Goal: Use online tool/utility: Utilize a website feature to perform a specific function

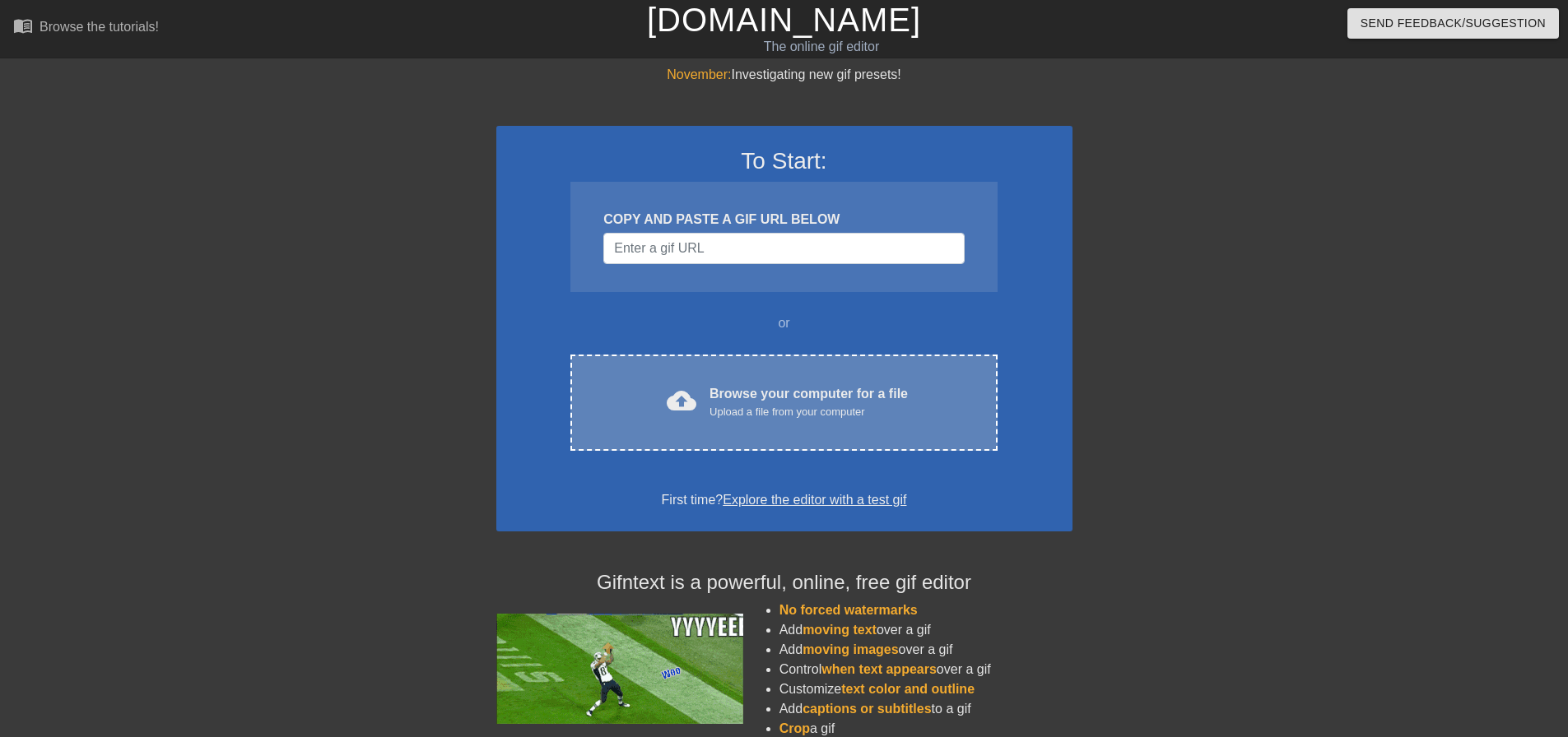
click at [858, 414] on div "Upload a file from your computer" at bounding box center [808, 413] width 198 height 17
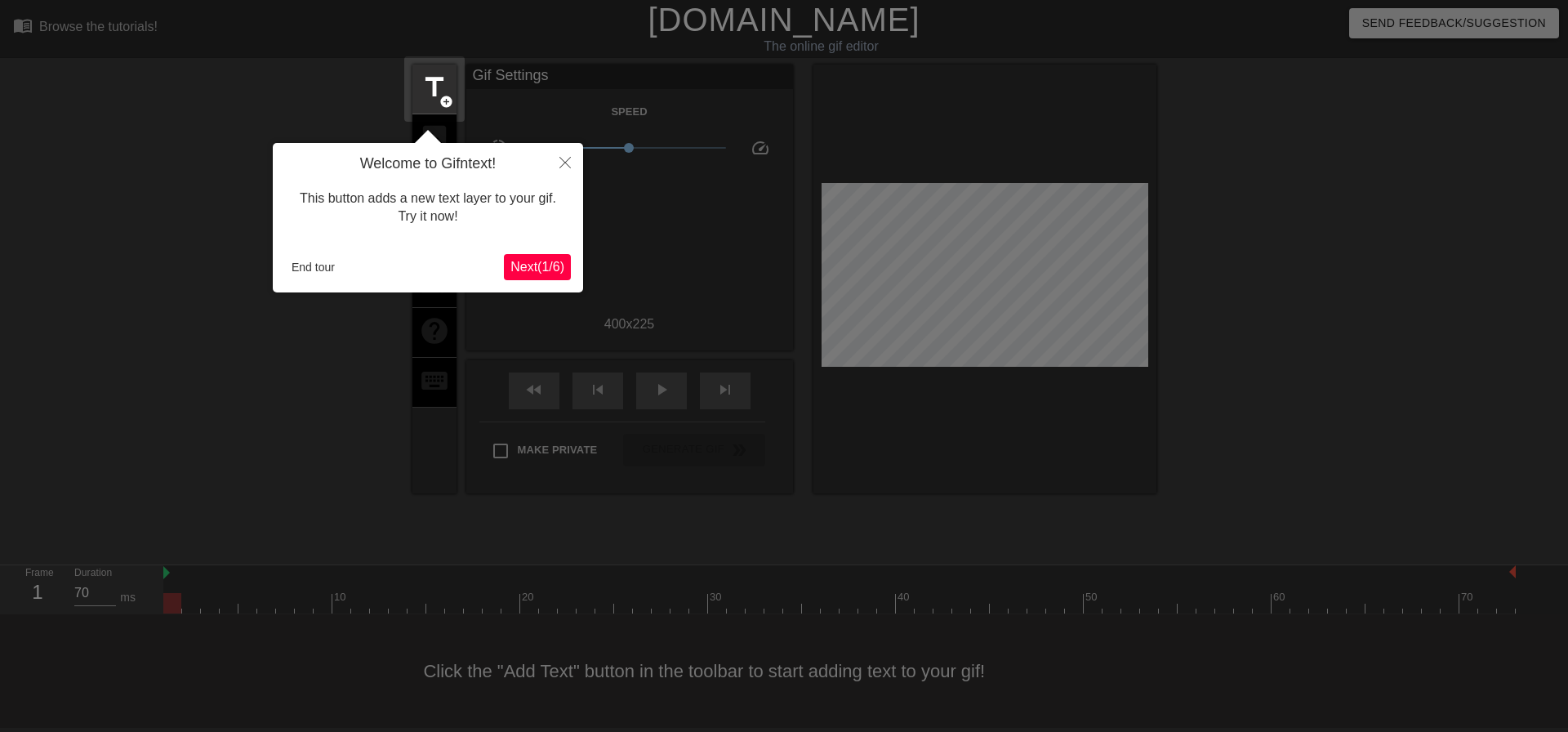
click at [544, 266] on span "Next ( 1 / 6 )" at bounding box center [538, 266] width 54 height 14
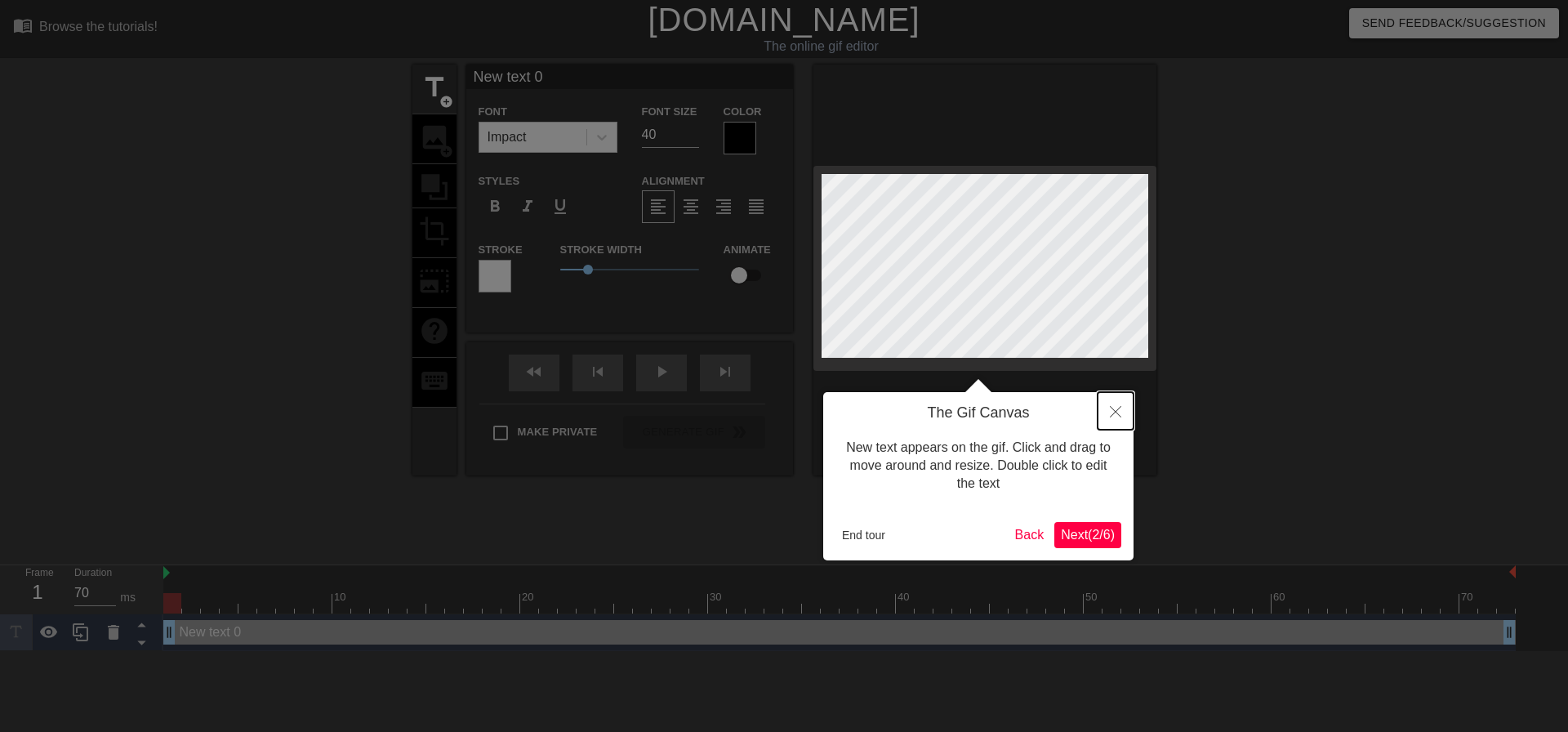
click at [1112, 411] on icon "Close" at bounding box center [1115, 412] width 11 height 11
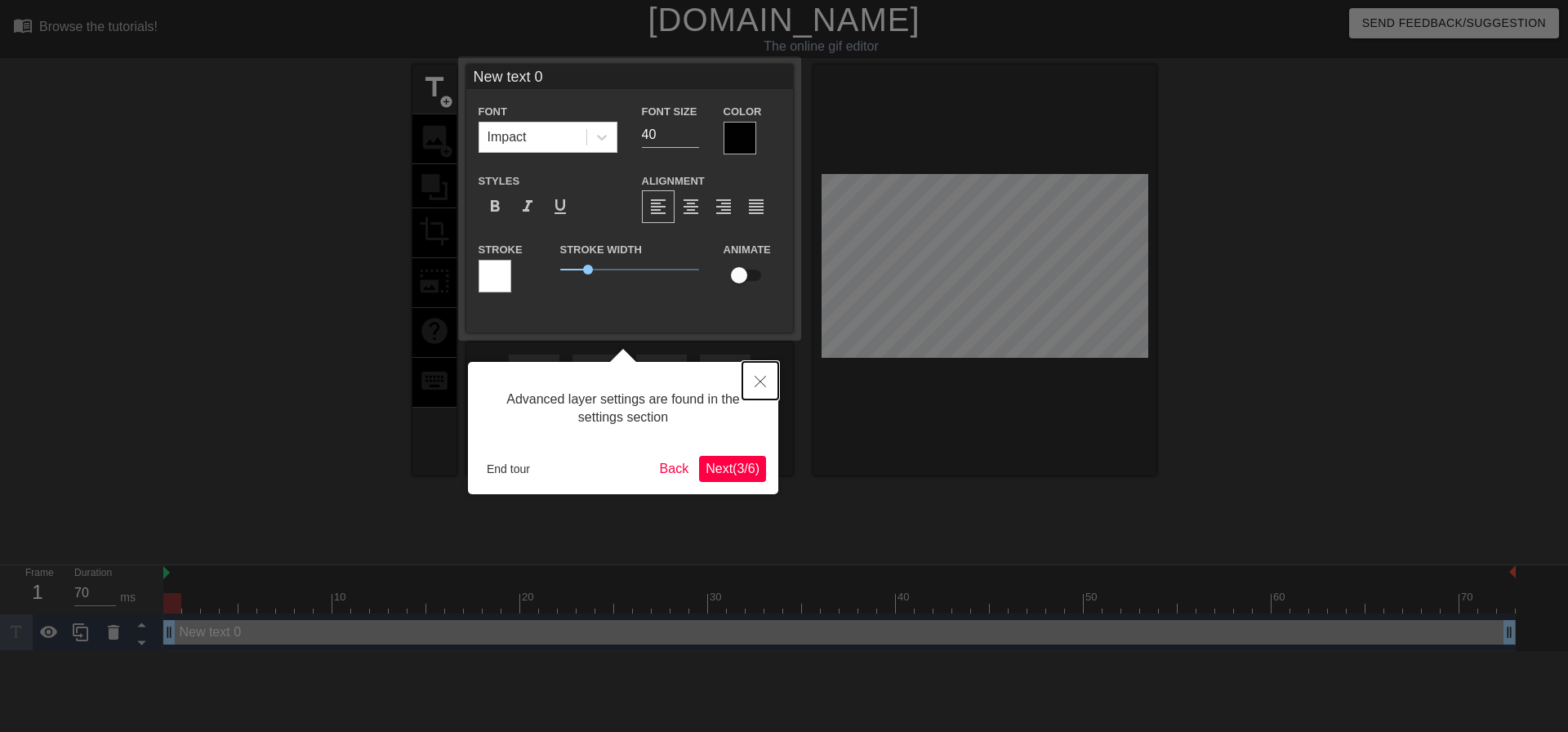
click at [761, 383] on icon "Close" at bounding box center [761, 382] width 11 height 11
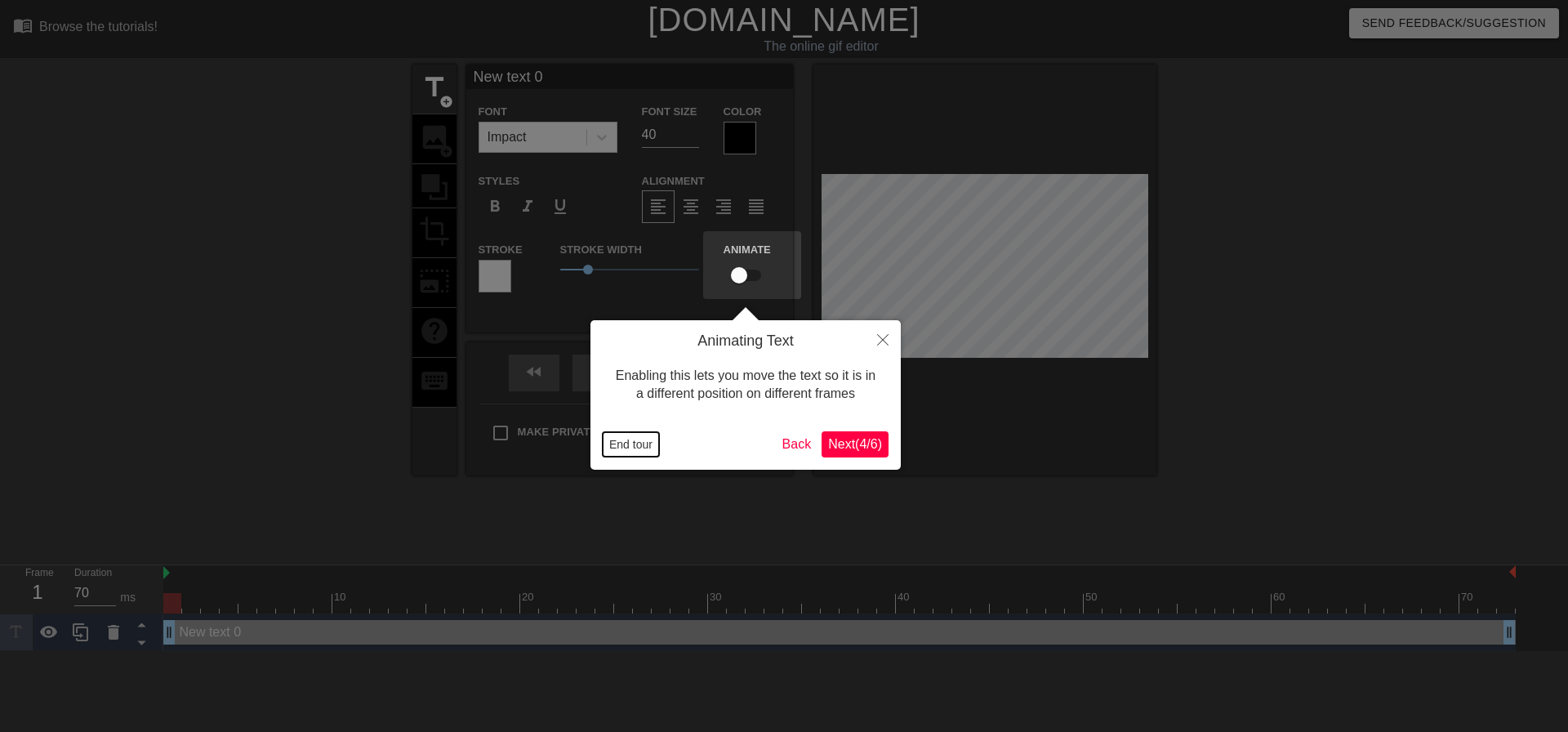
click at [629, 439] on button "End tour" at bounding box center [631, 444] width 56 height 24
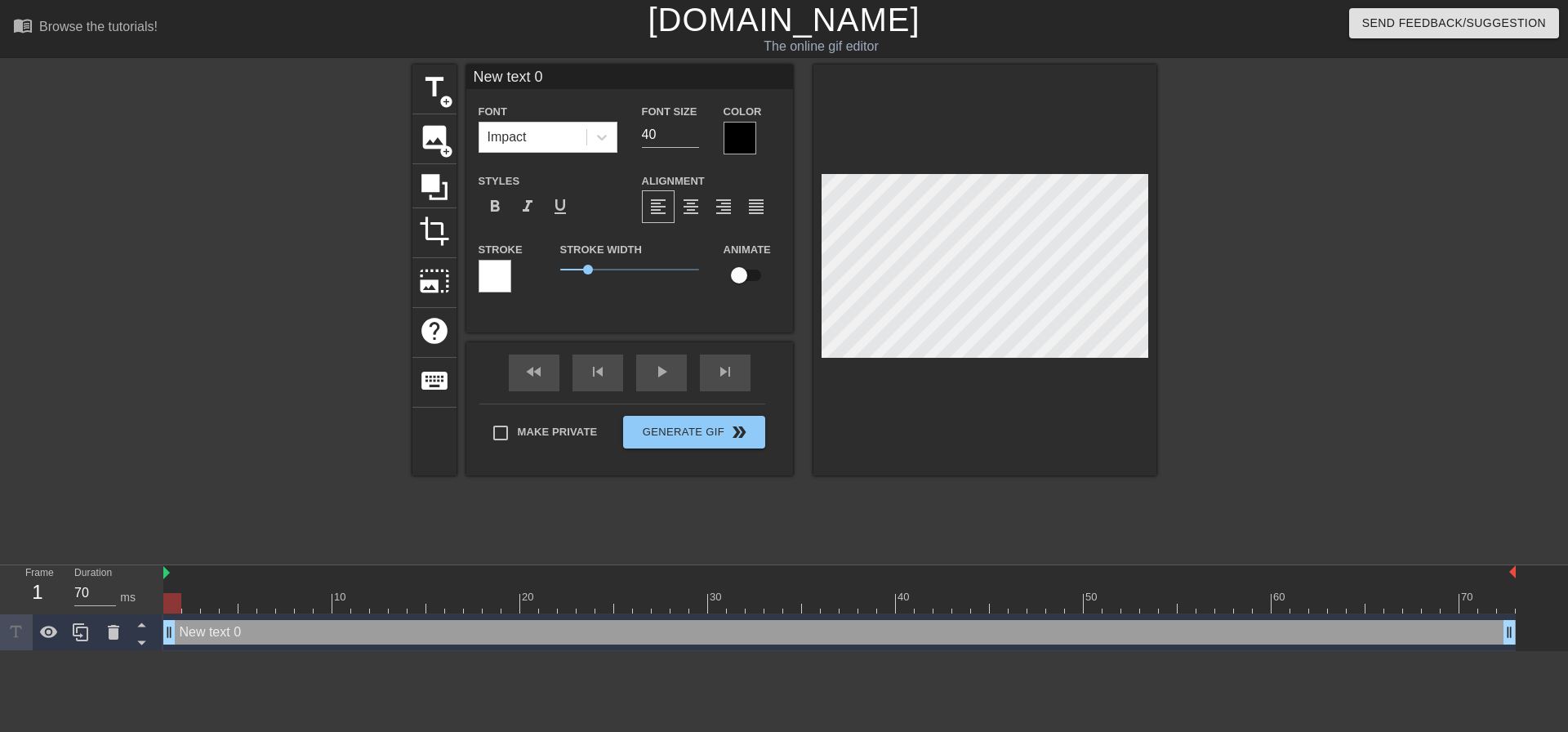
drag, startPoint x: 170, startPoint y: 631, endPoint x: 193, endPoint y: 631, distance: 23.0
drag, startPoint x: 193, startPoint y: 631, endPoint x: 166, endPoint y: 631, distance: 27.0
drag, startPoint x: 769, startPoint y: 602, endPoint x: 654, endPoint y: 592, distance: 115.4
click at [654, 592] on div "10 20 30 40 50 60 70" at bounding box center [839, 590] width 1352 height 49
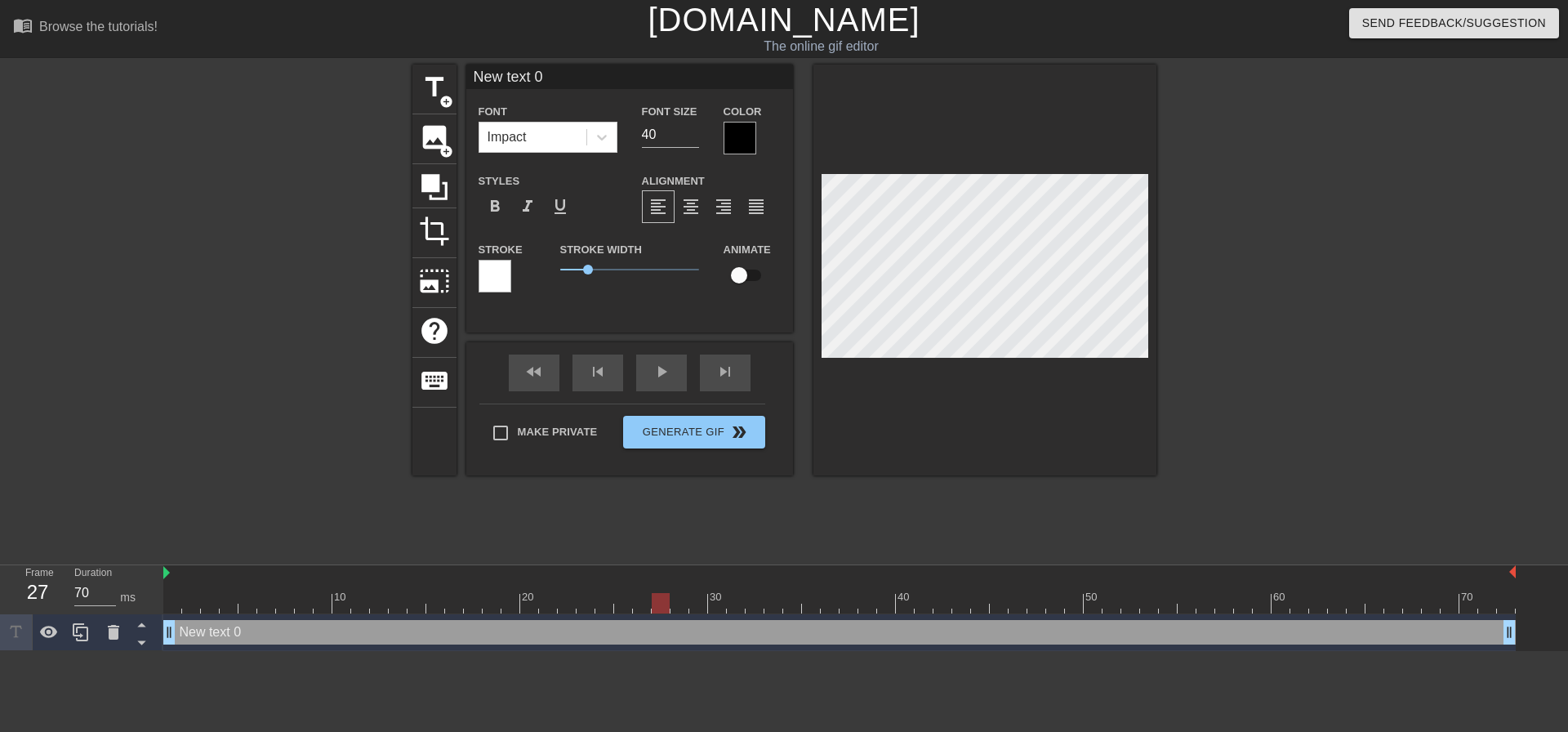
type input "M"
type textarea "M"
type input "Ma"
type textarea "Ma"
type input "Maj"
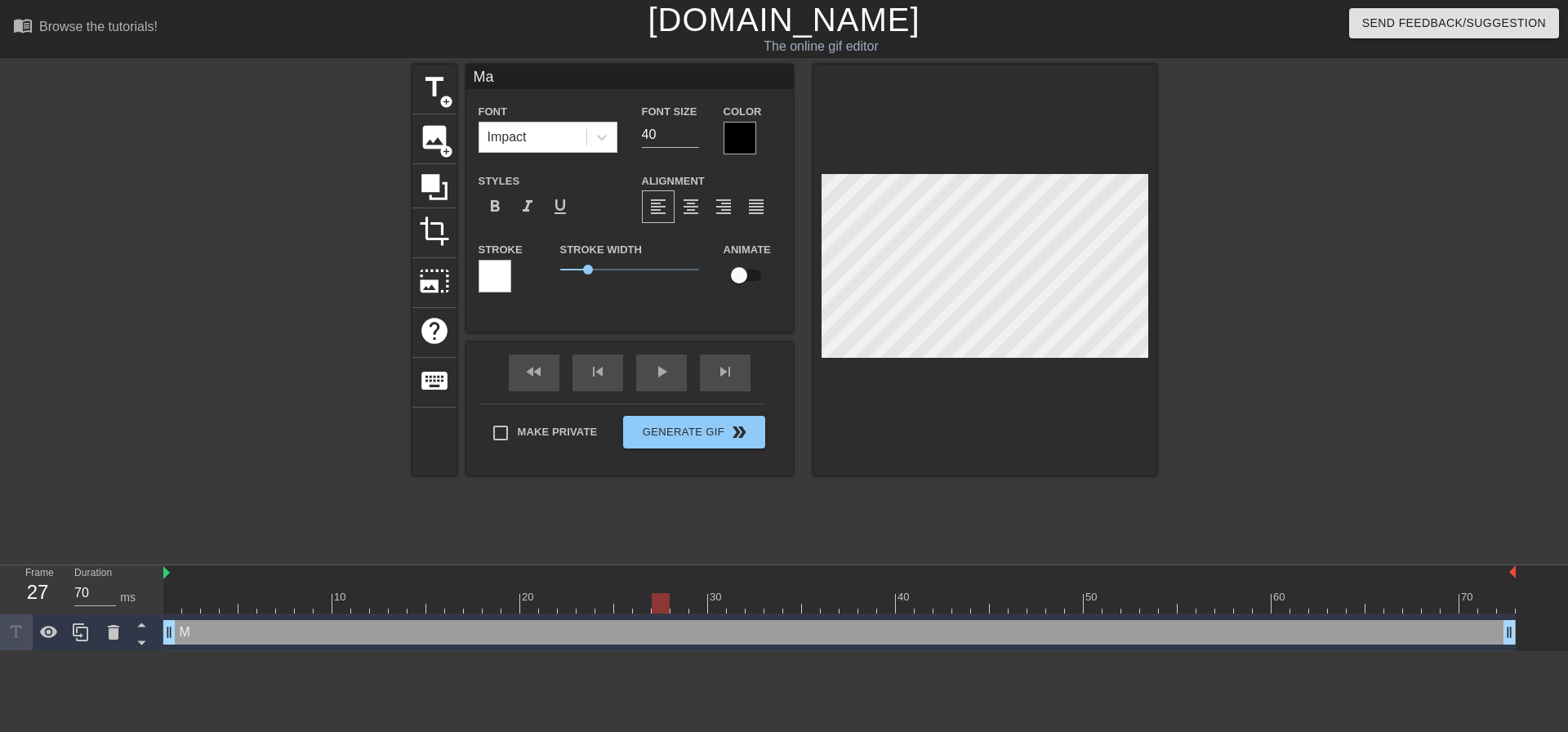
type textarea "Maj"
type input "Majo"
type textarea "Majo"
type input "Major"
type textarea "Major"
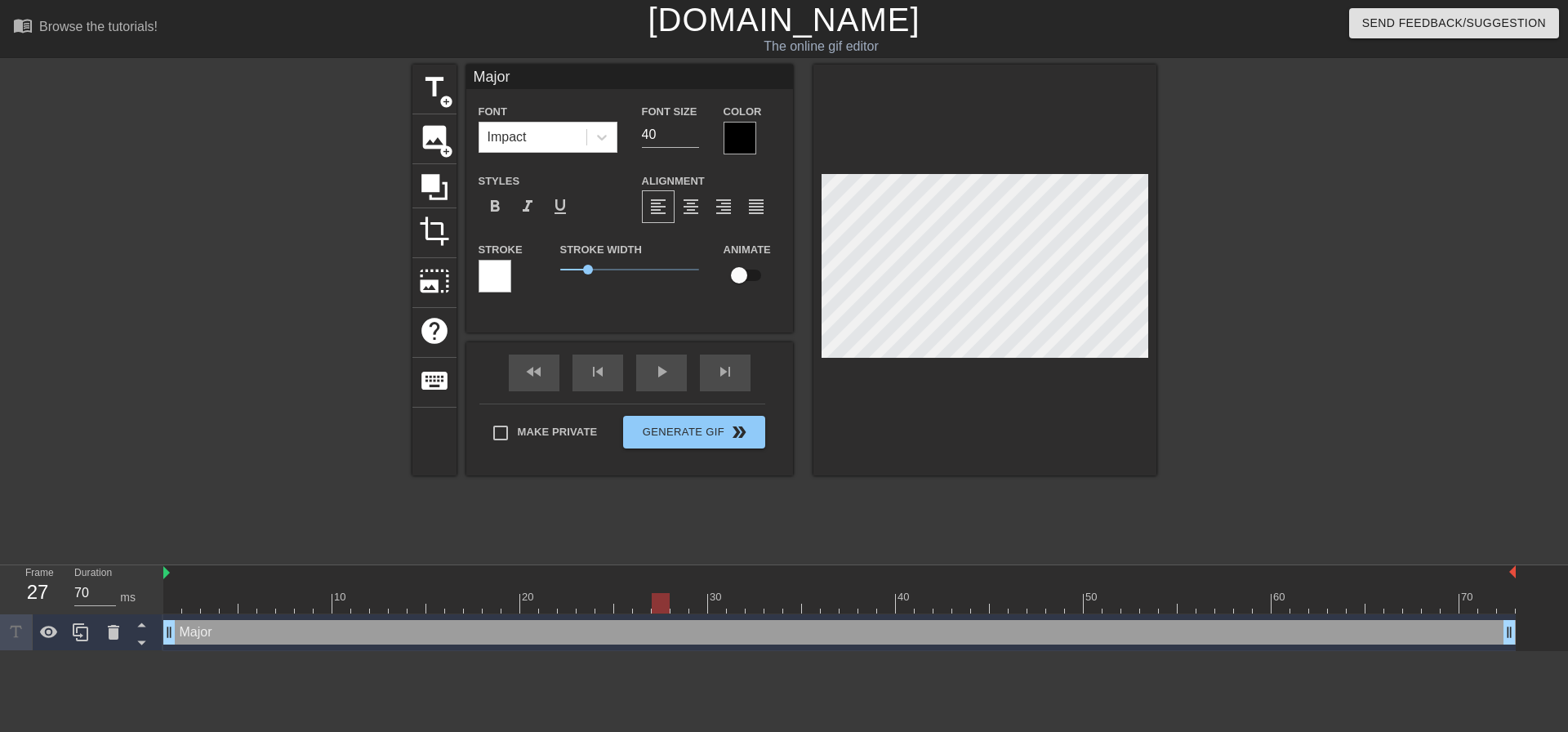
type input "Major"
type textarea "Major"
type input "Major O"
type textarea "Major O"
type input "Major Of"
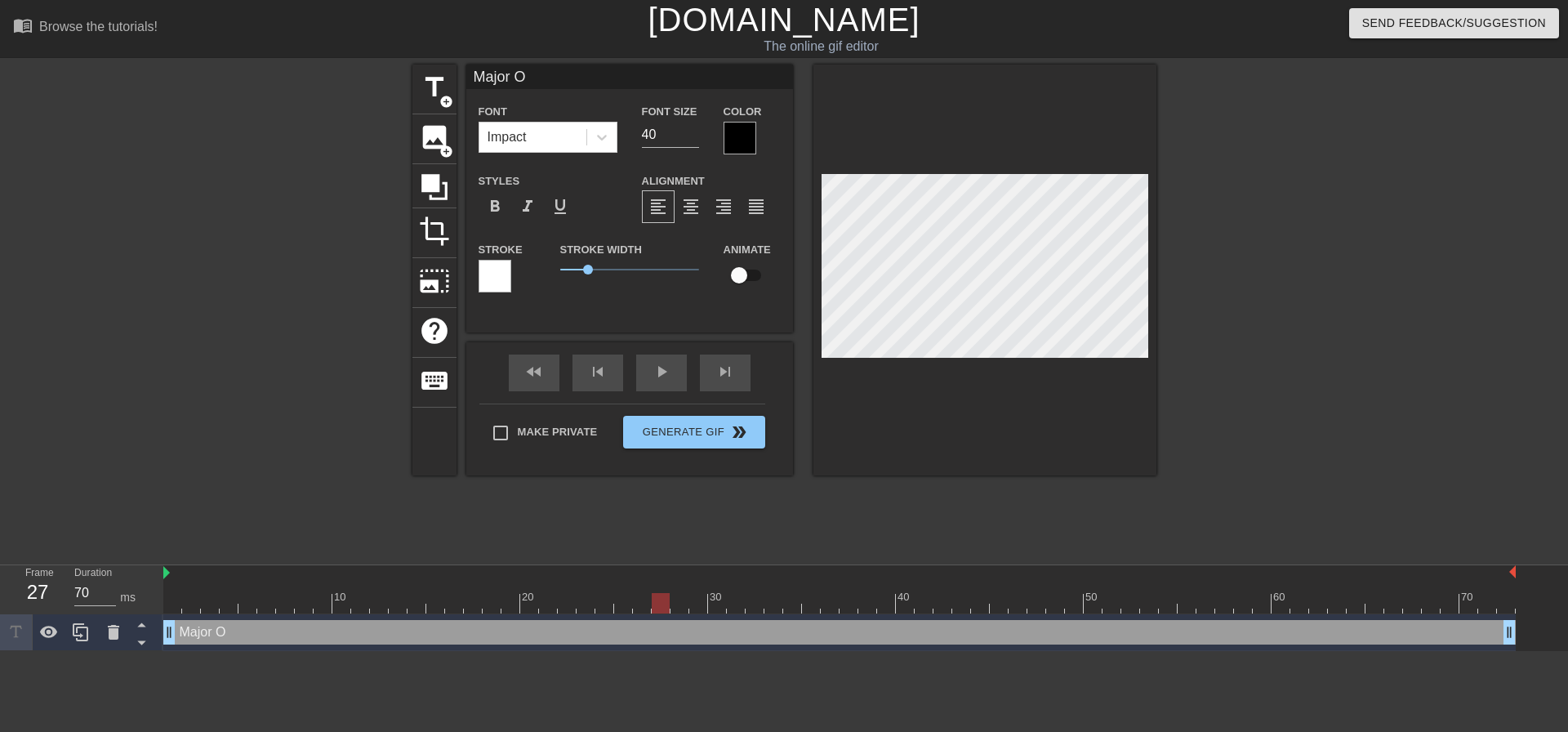
type textarea "Major Of"
type input "Major Off"
type textarea "Major Off"
type input "Major Offe"
type textarea "Major Offe"
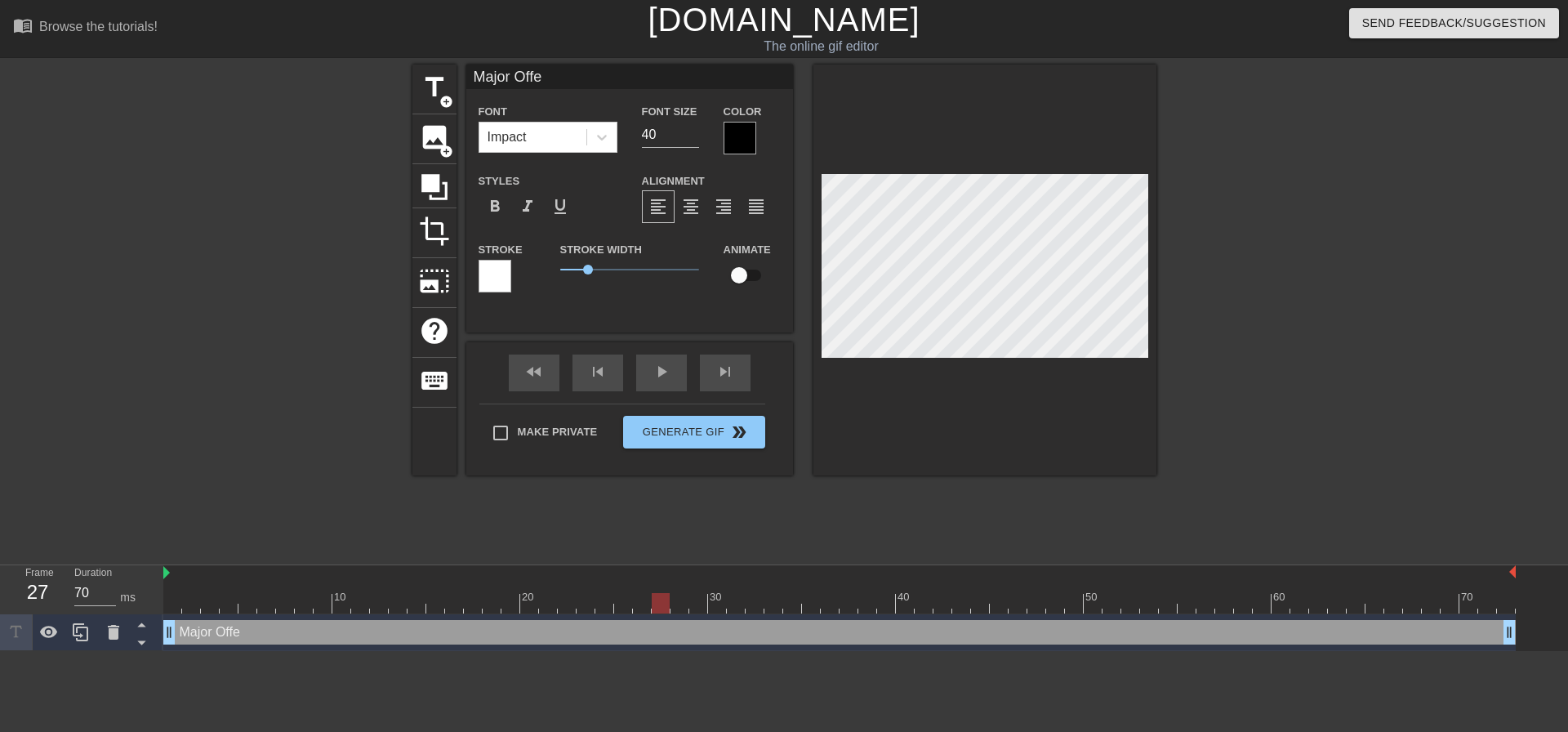
type input "Major Offen"
type textarea "Major Offen"
type input "Major Offens"
type textarea "Major Offens"
type input "Major Offensi"
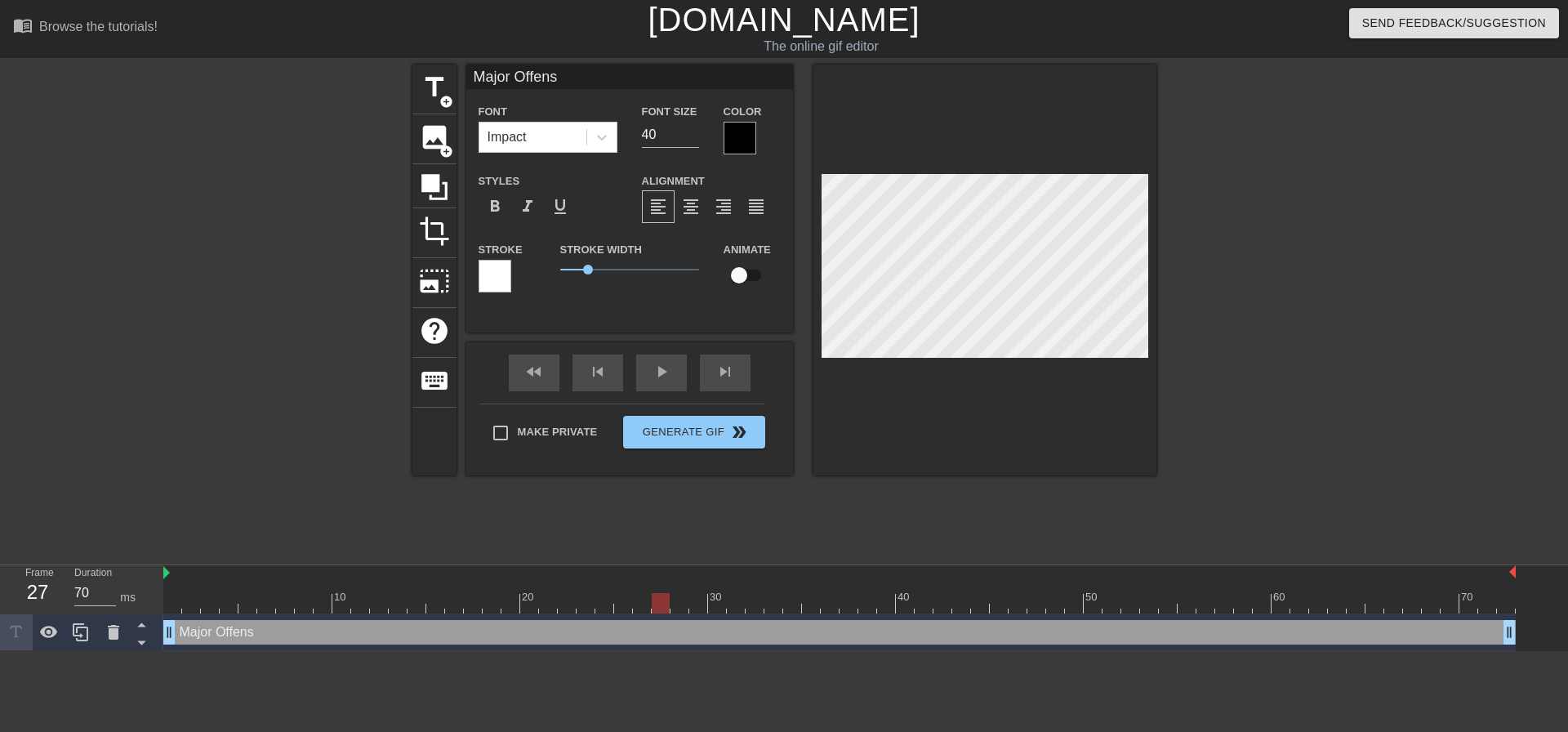
type textarea "Major Offensi"
type input "Major Offensiv"
type textarea "Major Offensiv"
type input "Major Offensive"
type textarea "Major Offensive"
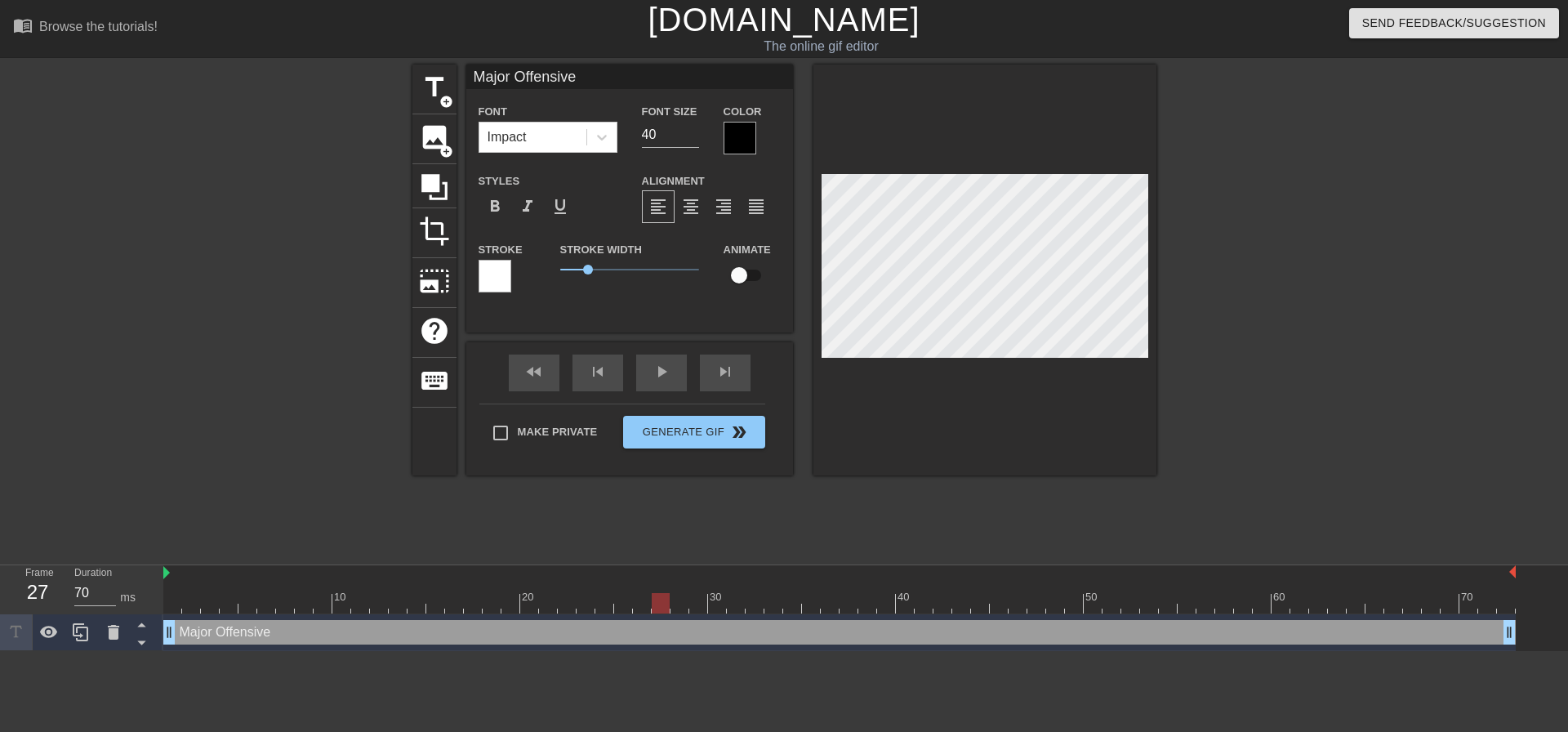
type input "Major Offensive"
type textarea "Major Offensive"
type input "Major OffensiveA"
type textarea "Major Offensive A"
type input "Major OffensiveAc"
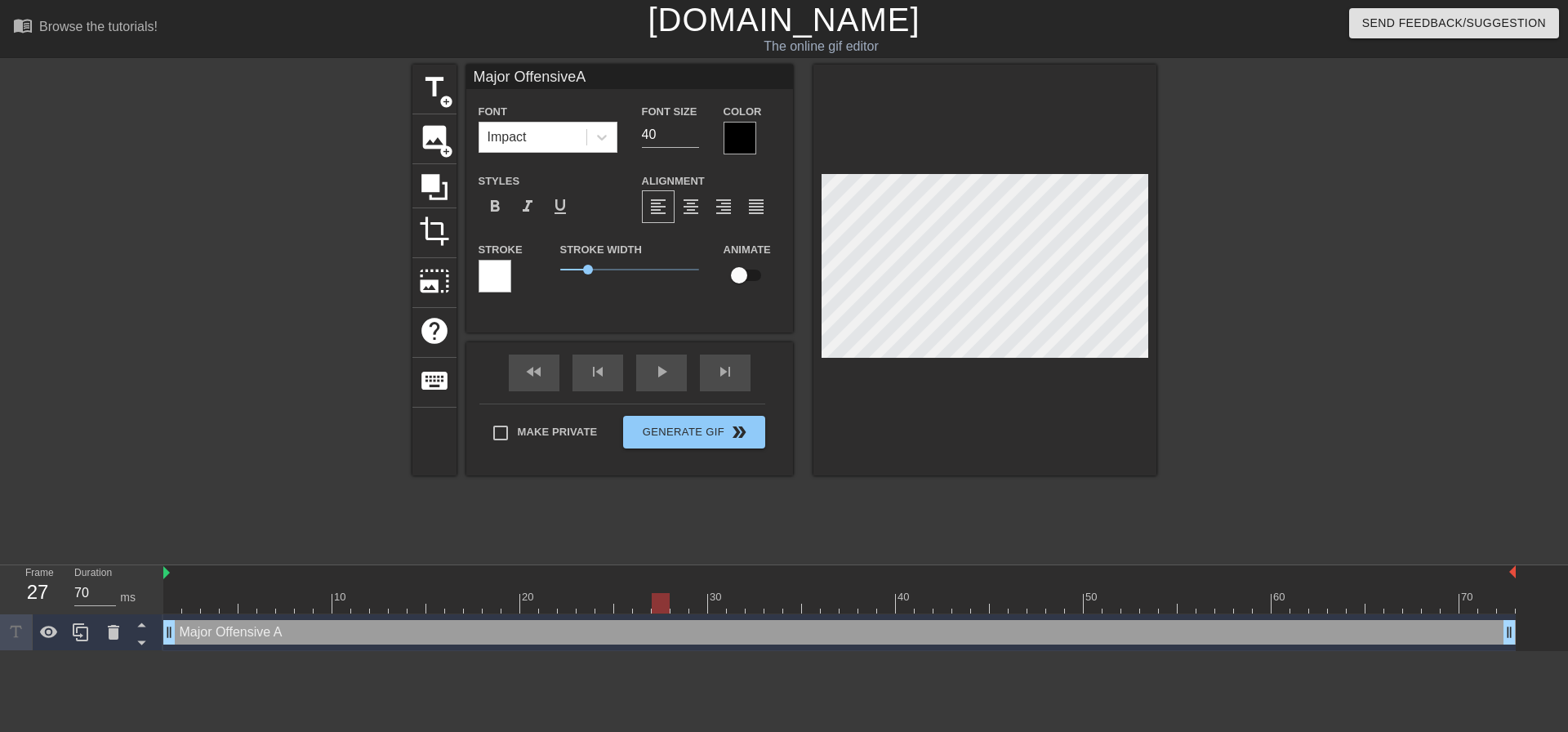
type textarea "Major Offensive Ac"
type input "Major OffensiveAch"
type textarea "Major Offensive Ach"
type input "Major OffensiveAchi"
type textarea "Major Offensive Achi"
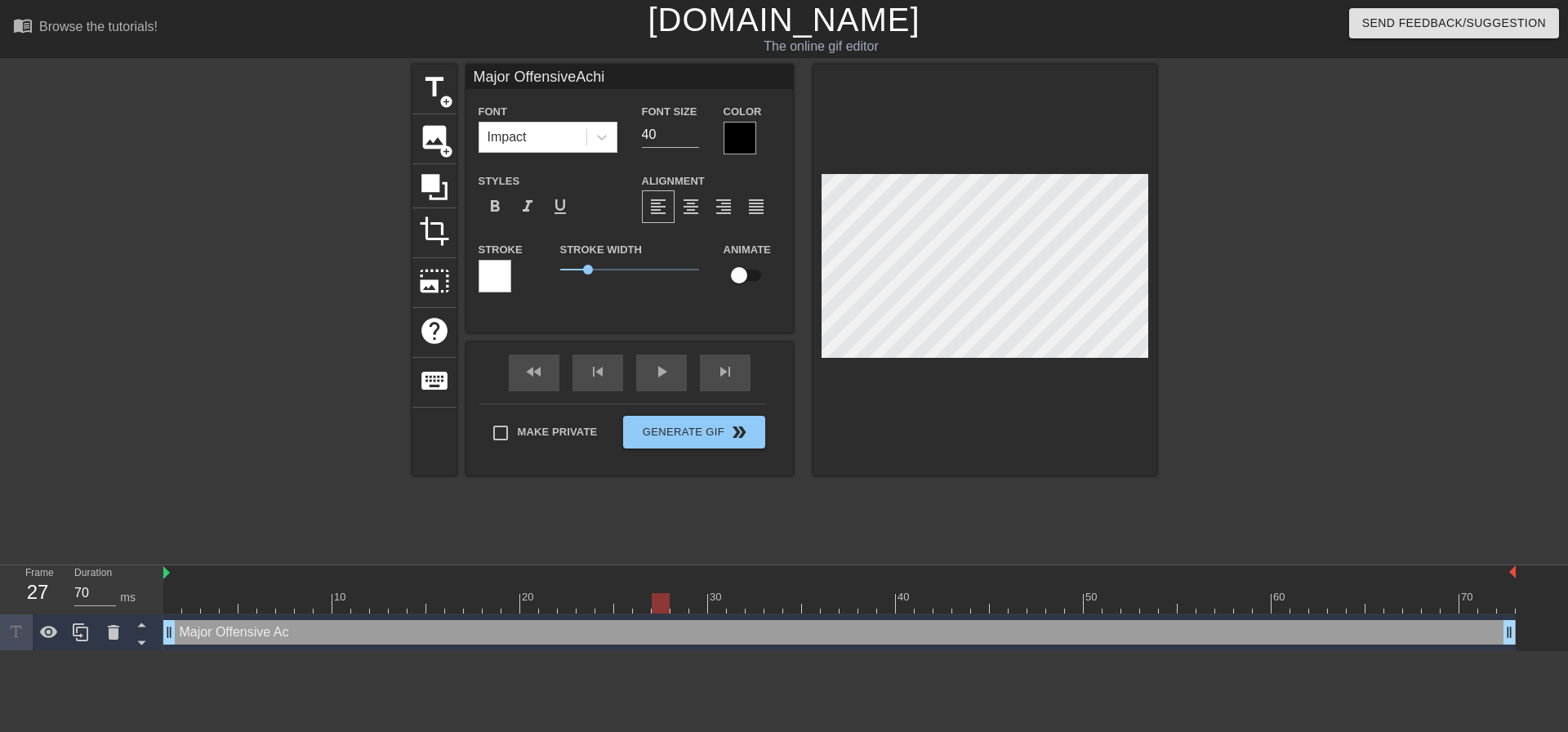
type input "Major OffensiveAchie"
type textarea "Major Offensive Achie"
type input "Major OffensiveAchiev"
type textarea "Major Offensive Achiev"
type input "Major OffensiveAchieve"
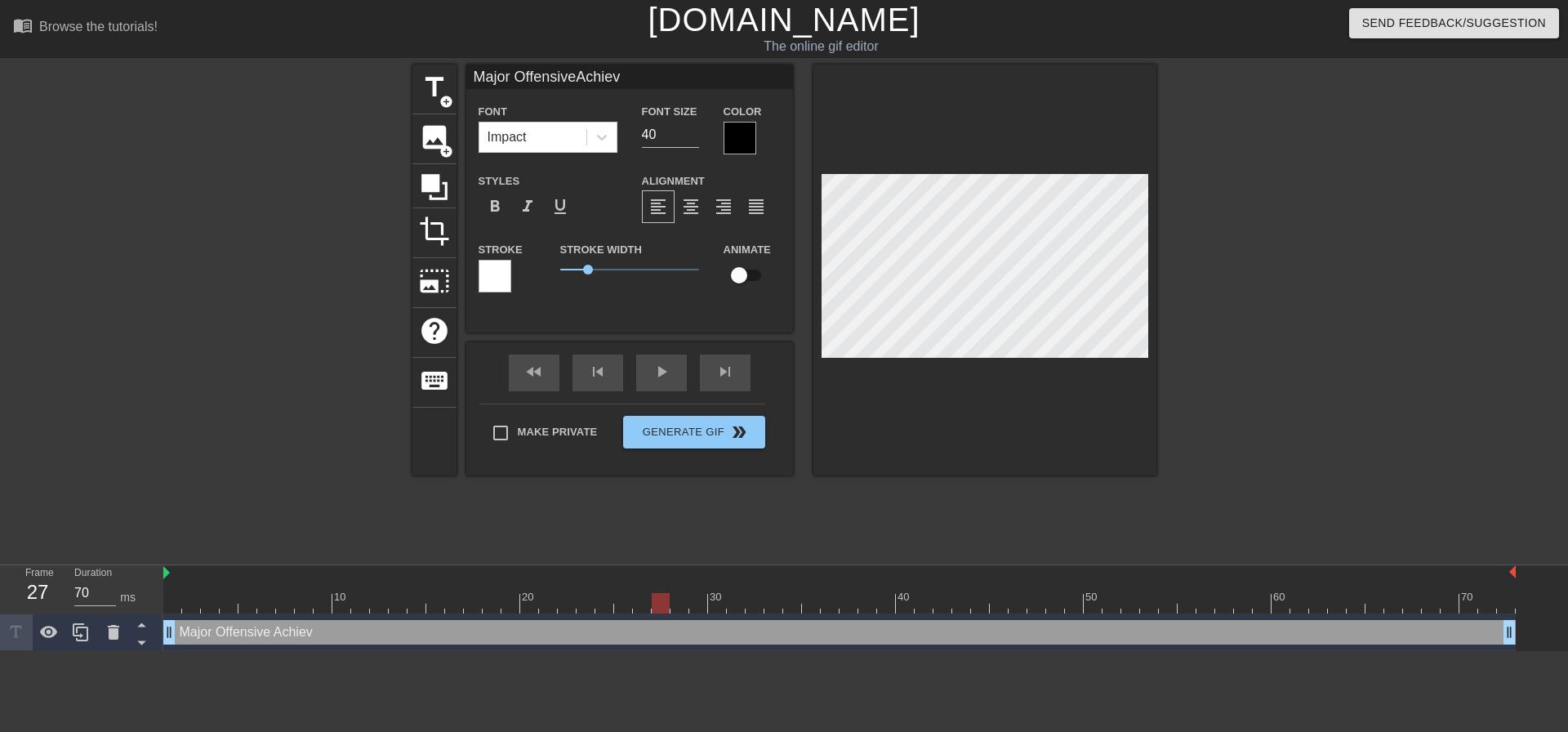
type textarea "Major Offensive Achieve"
type input "Major OffensiveAchieved"
type textarea "Major Offensive Achieved"
click at [742, 138] on div at bounding box center [739, 137] width 33 height 33
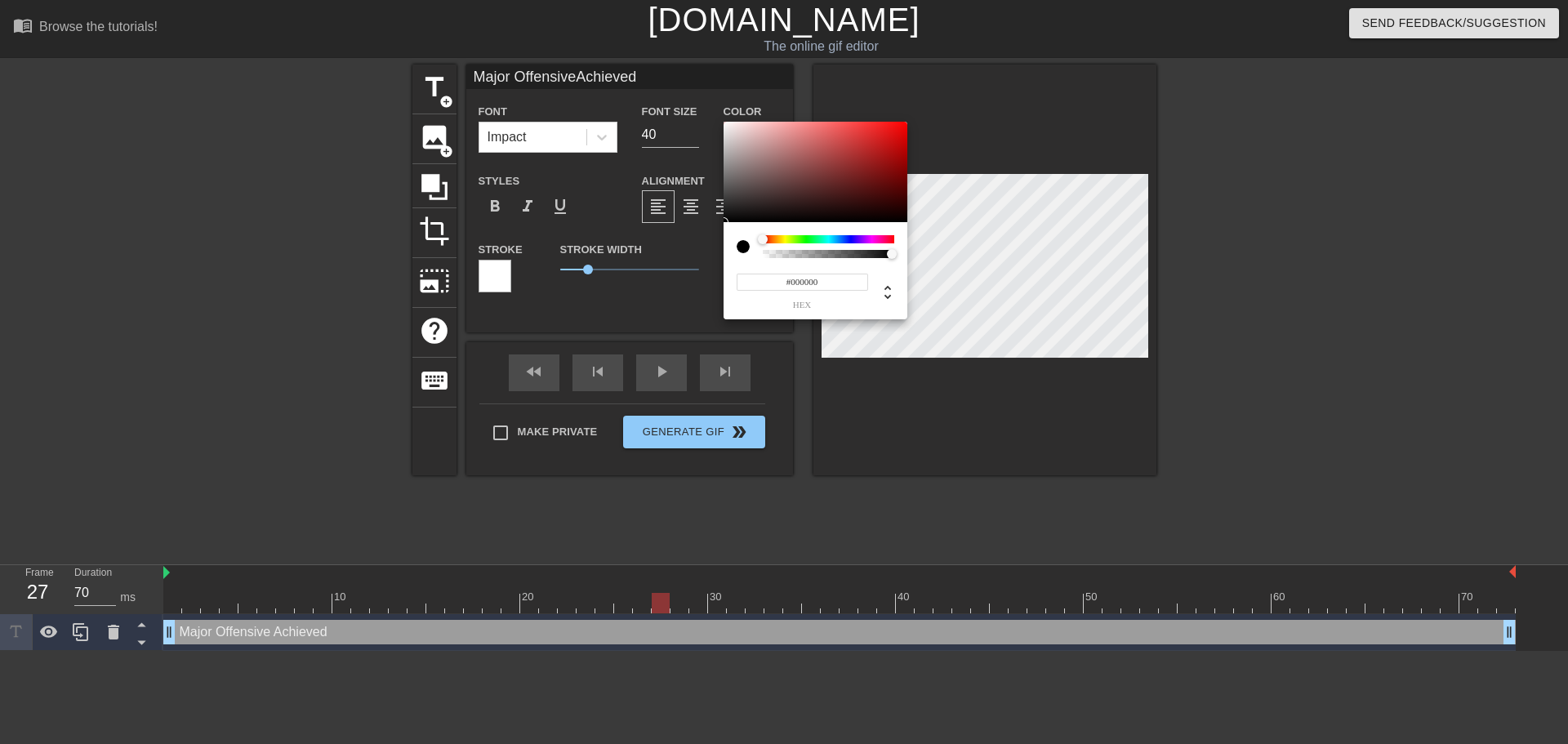
type input "Major OffensiveAchieved"
type input "#F6F2F2"
click at [726, 125] on div at bounding box center [815, 172] width 184 height 102
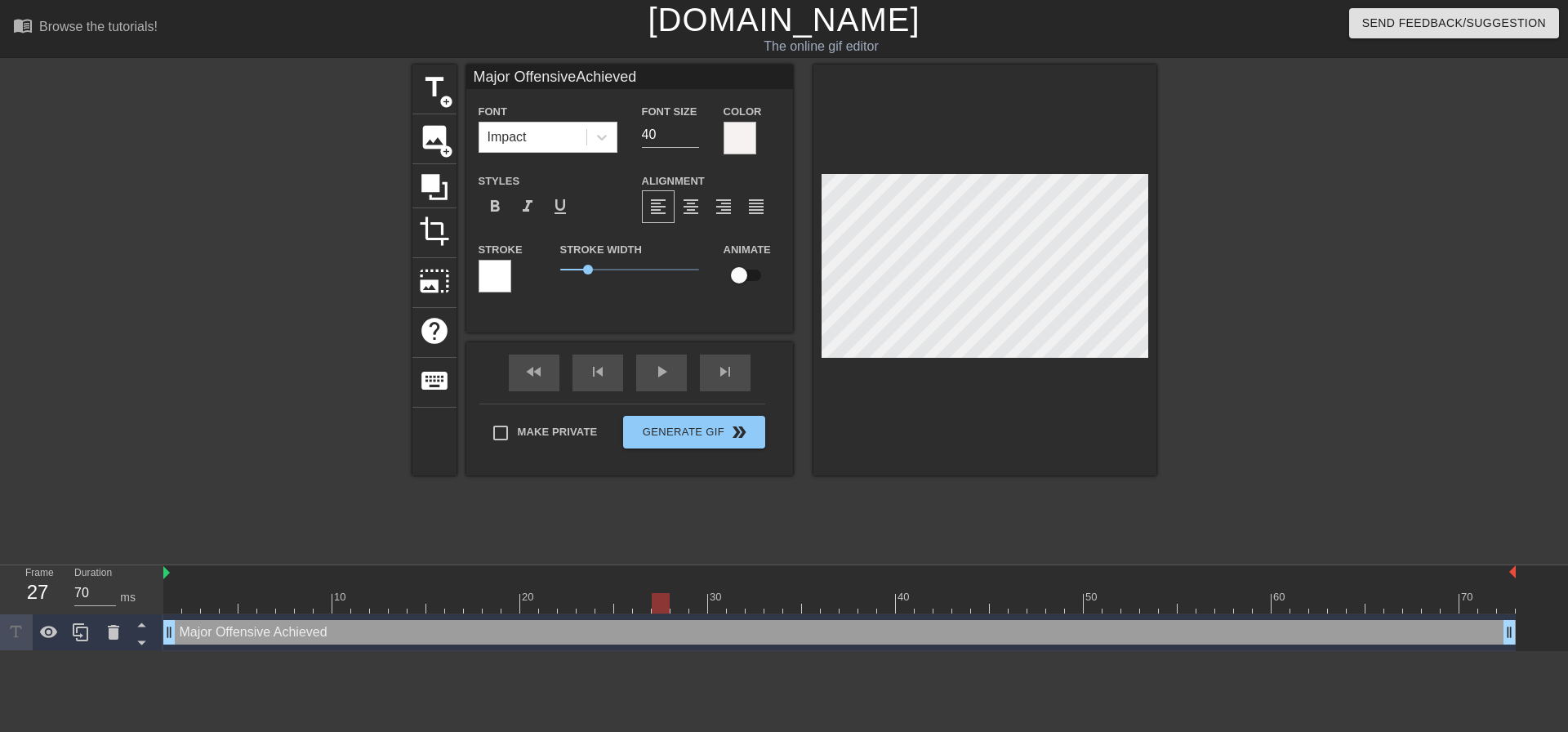
click at [497, 290] on div at bounding box center [495, 275] width 33 height 33
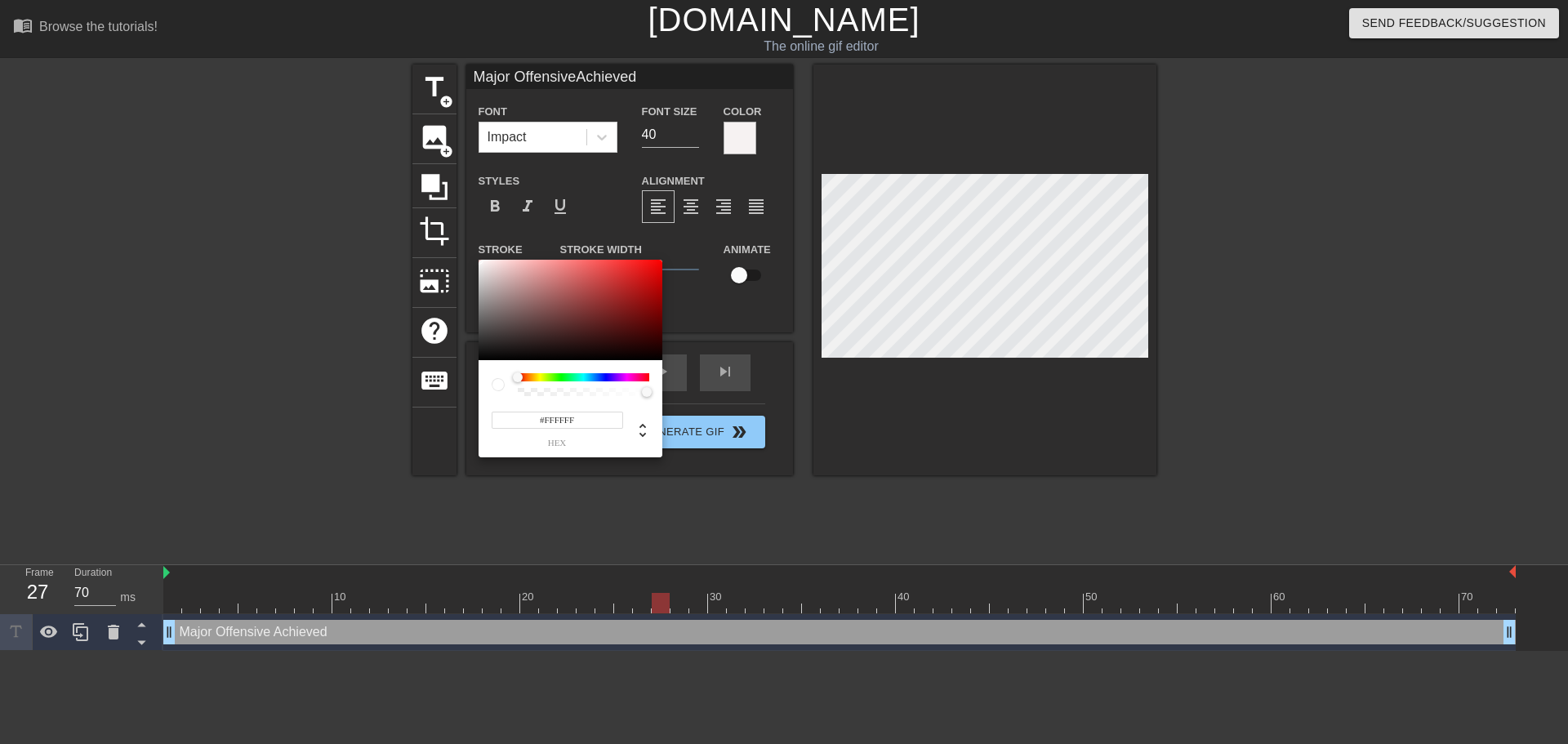
type input "Major OffensiveAchieved"
type input "#090808"
click at [487, 357] on div at bounding box center [570, 310] width 184 height 102
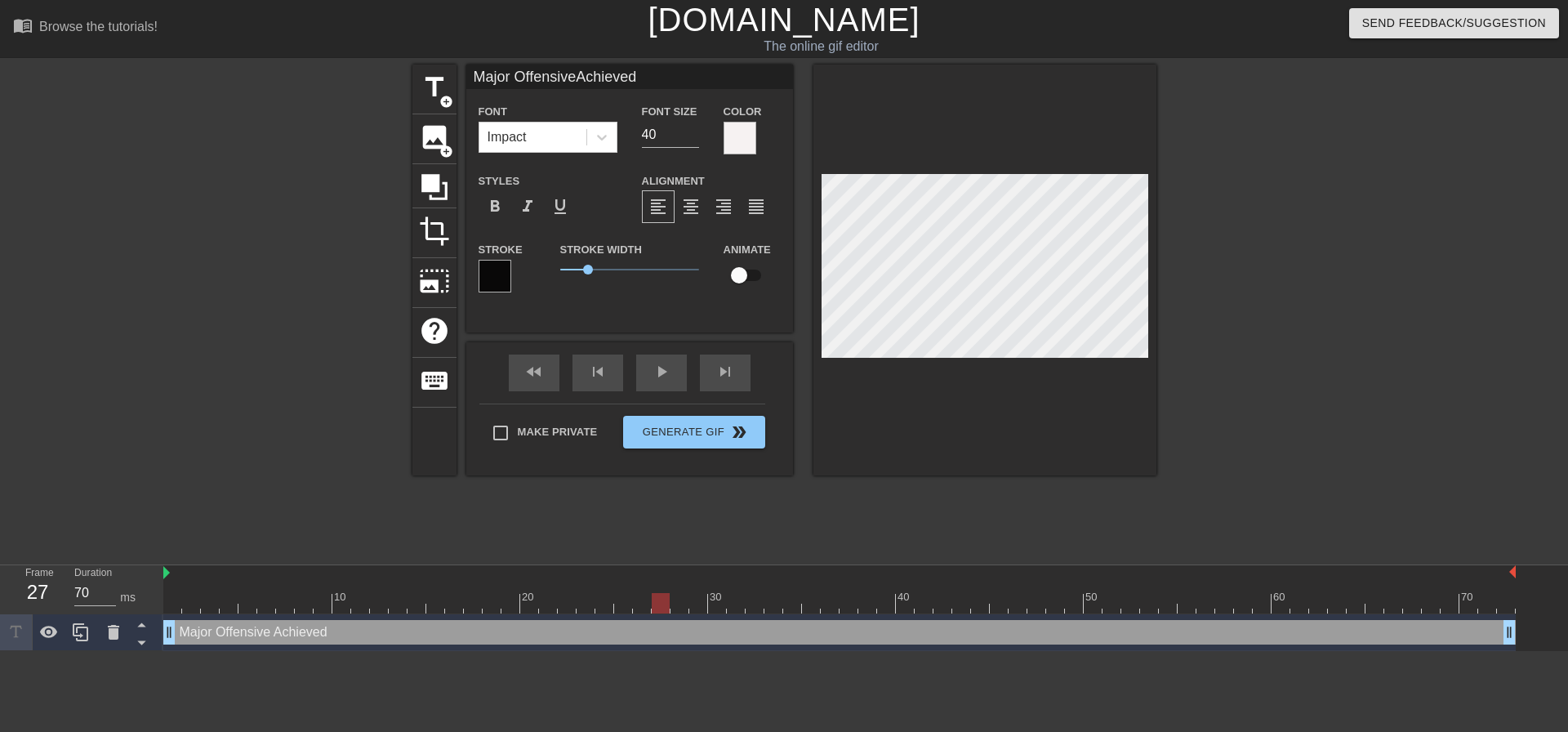
scroll to position [4, 2]
type input "Major Offensive Achieved"
type textarea "Major Offensive Achieved"
type input "Major Offensive Achieved"
type textarea "Major Offensive Achieved"
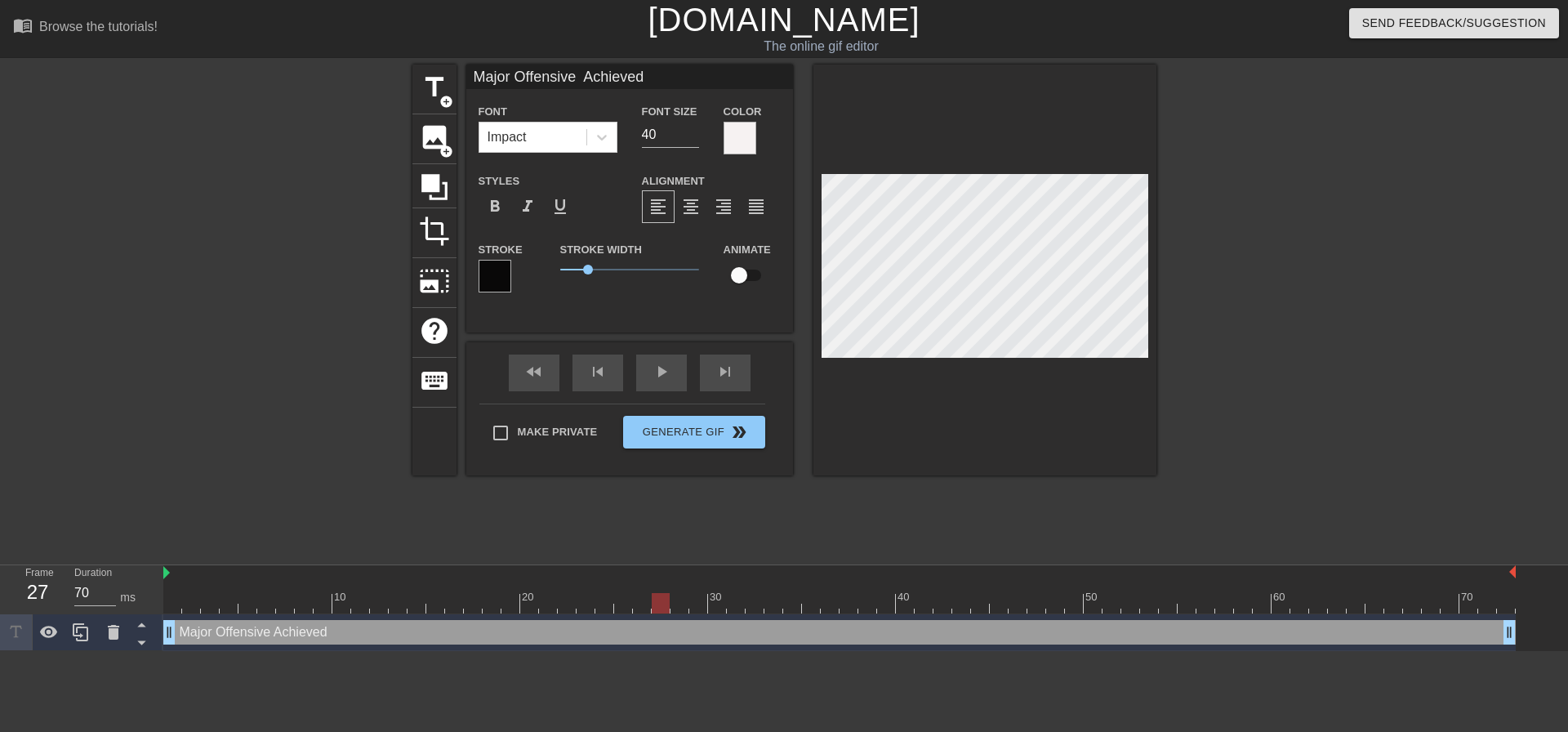
type input "Major Offensive Achieved"
type textarea "Major Offensive Achieved"
type input "Major Offensive Achieved"
type textarea "Major Offensive Achieved"
type input "Major Offensive Achieved"
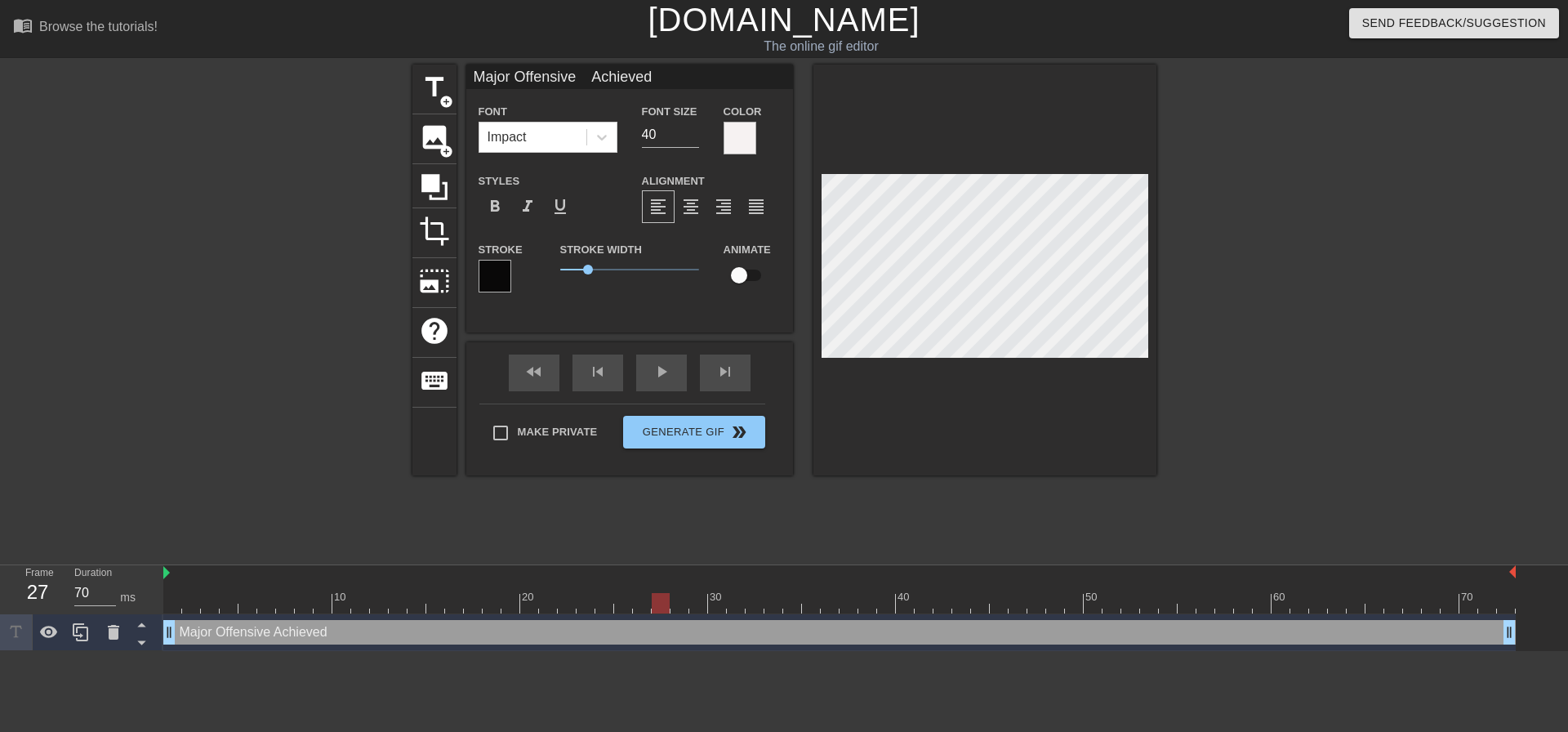
type textarea "Major Offensive Achieved"
type input "Major Offensive Achieved"
type textarea "Major Offensive Achieved"
type input "Major Offensive Achieved"
type textarea "Major Offensive Achieved"
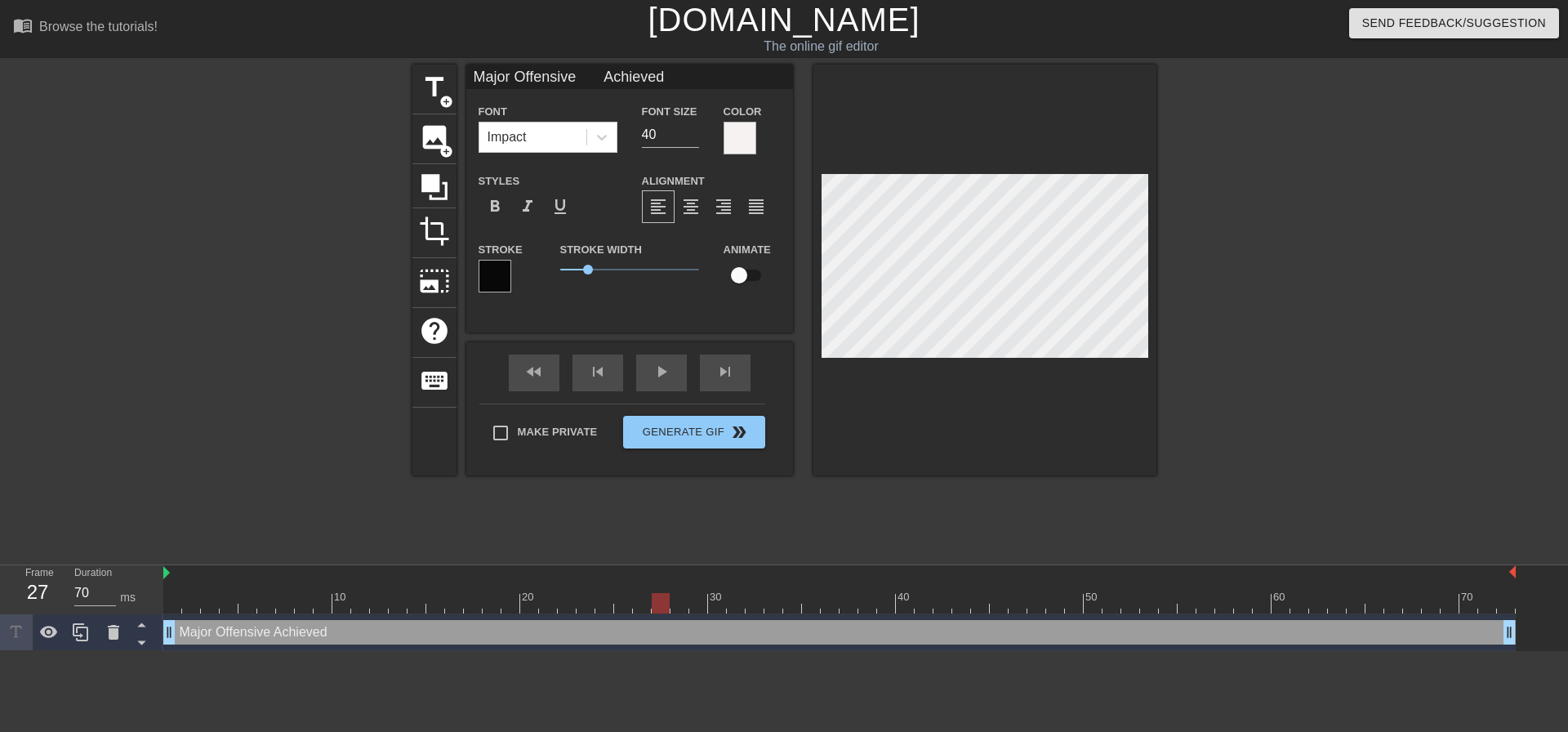
type input "Major Offensive Achieved"
type textarea "Major Offensive Achieved"
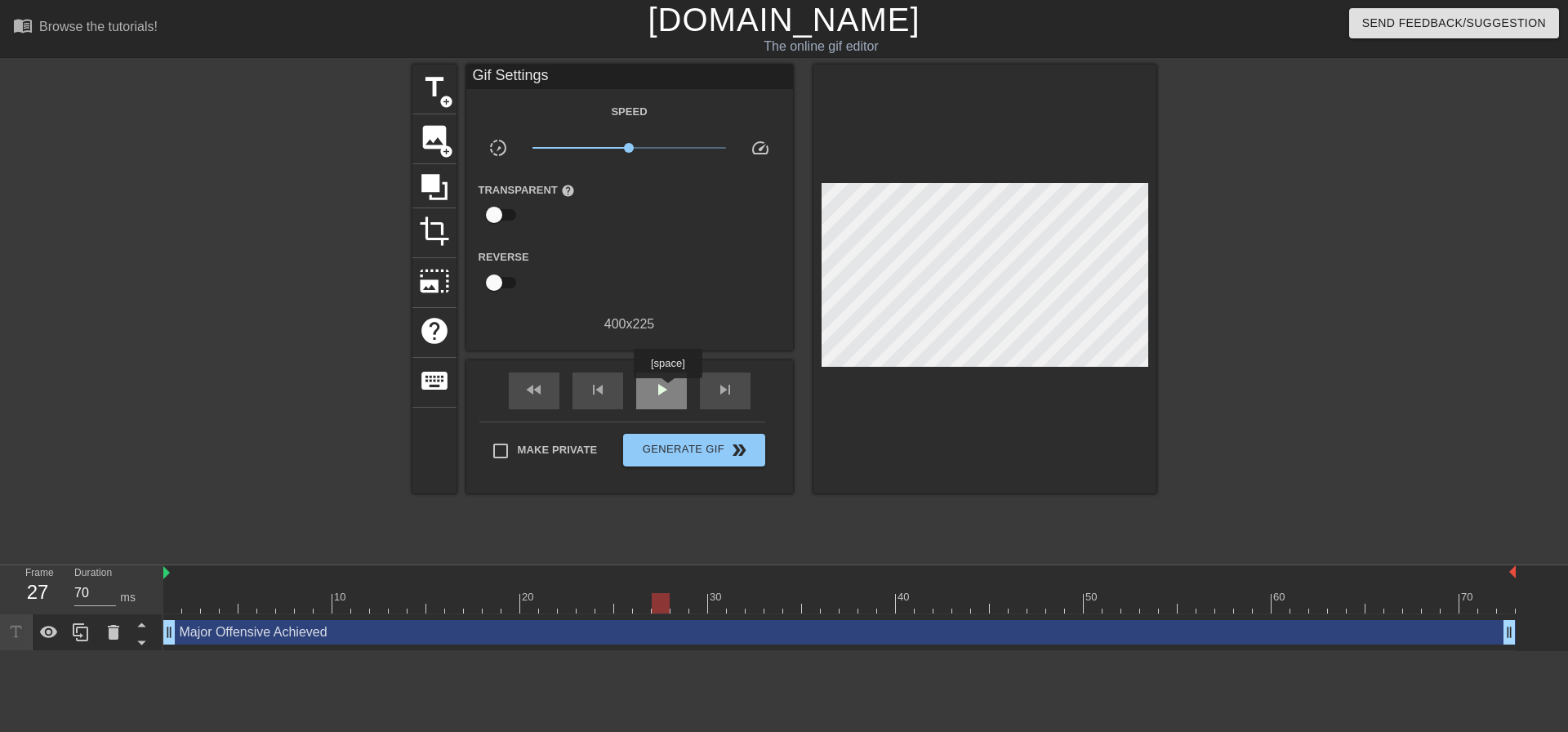
click at [667, 389] on span "play_arrow" at bounding box center [661, 389] width 20 height 20
click at [671, 391] on div "pause" at bounding box center [662, 390] width 50 height 36
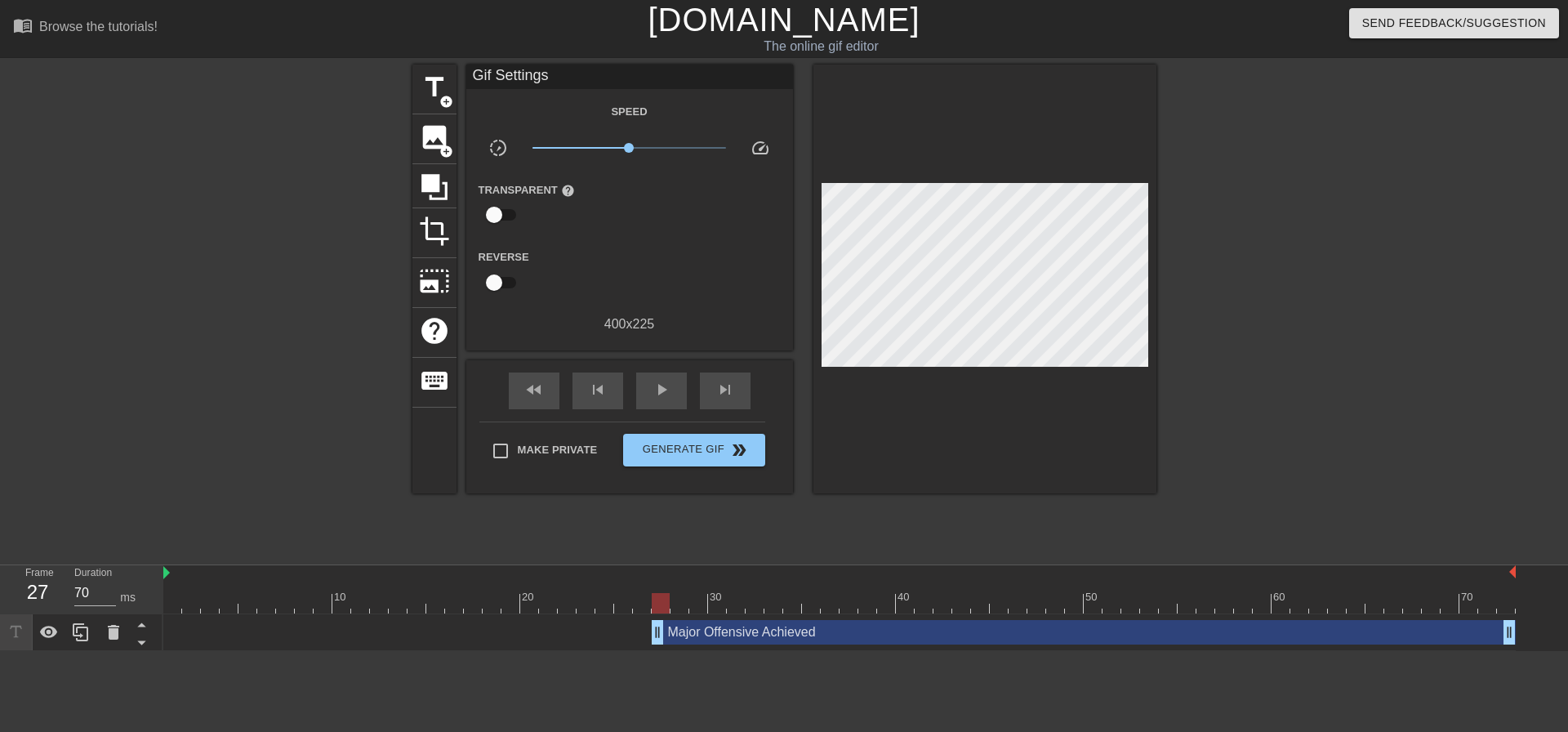
drag, startPoint x: 168, startPoint y: 632, endPoint x: 653, endPoint y: 643, distance: 485.1
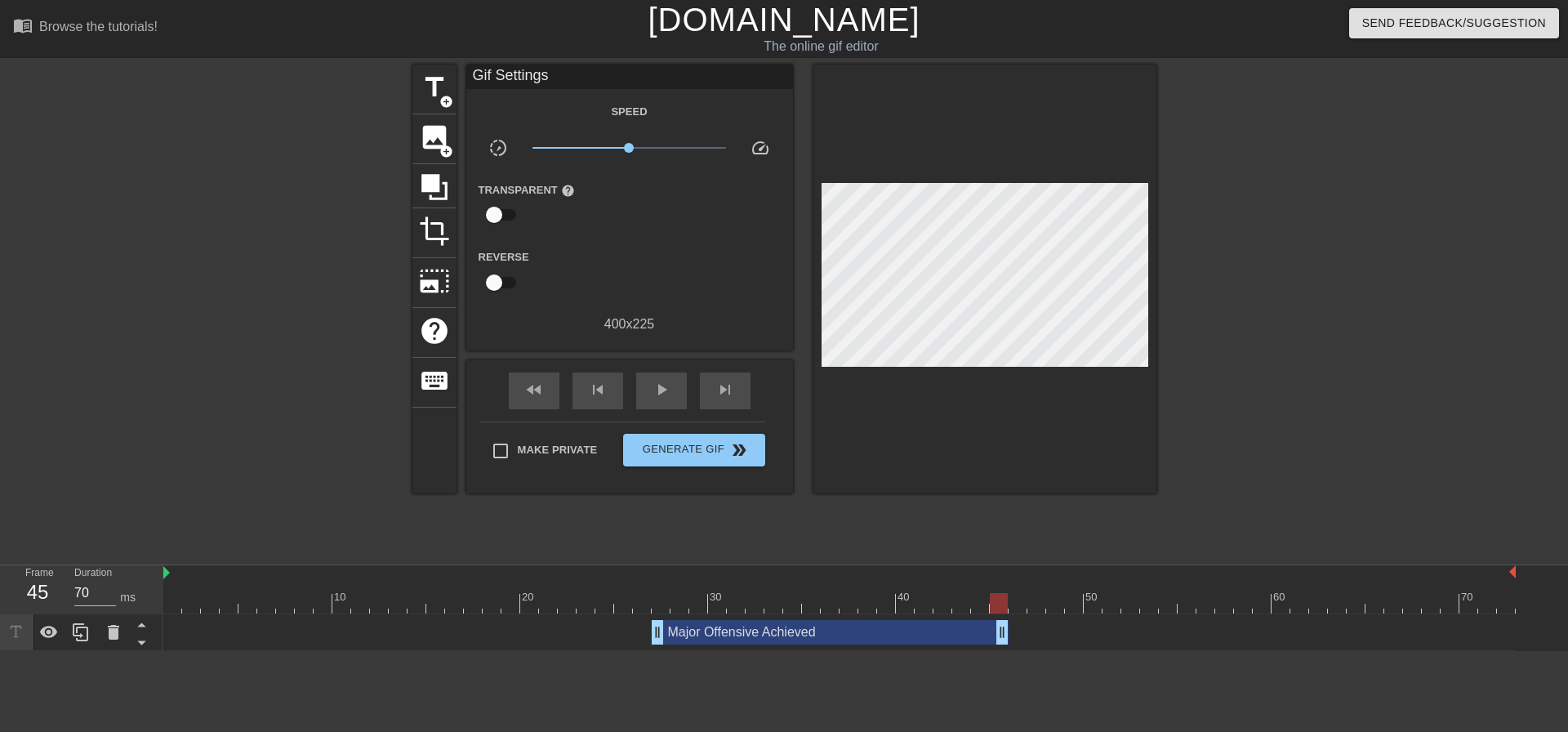
drag, startPoint x: 1508, startPoint y: 628, endPoint x: 1003, endPoint y: 636, distance: 505.1
click at [538, 376] on div "fast_rewind" at bounding box center [534, 390] width 50 height 36
click at [664, 393] on span "play_arrow" at bounding box center [661, 389] width 20 height 20
click at [666, 389] on span "pause" at bounding box center [661, 389] width 20 height 20
drag, startPoint x: 1112, startPoint y: 383, endPoint x: 1338, endPoint y: 253, distance: 260.7
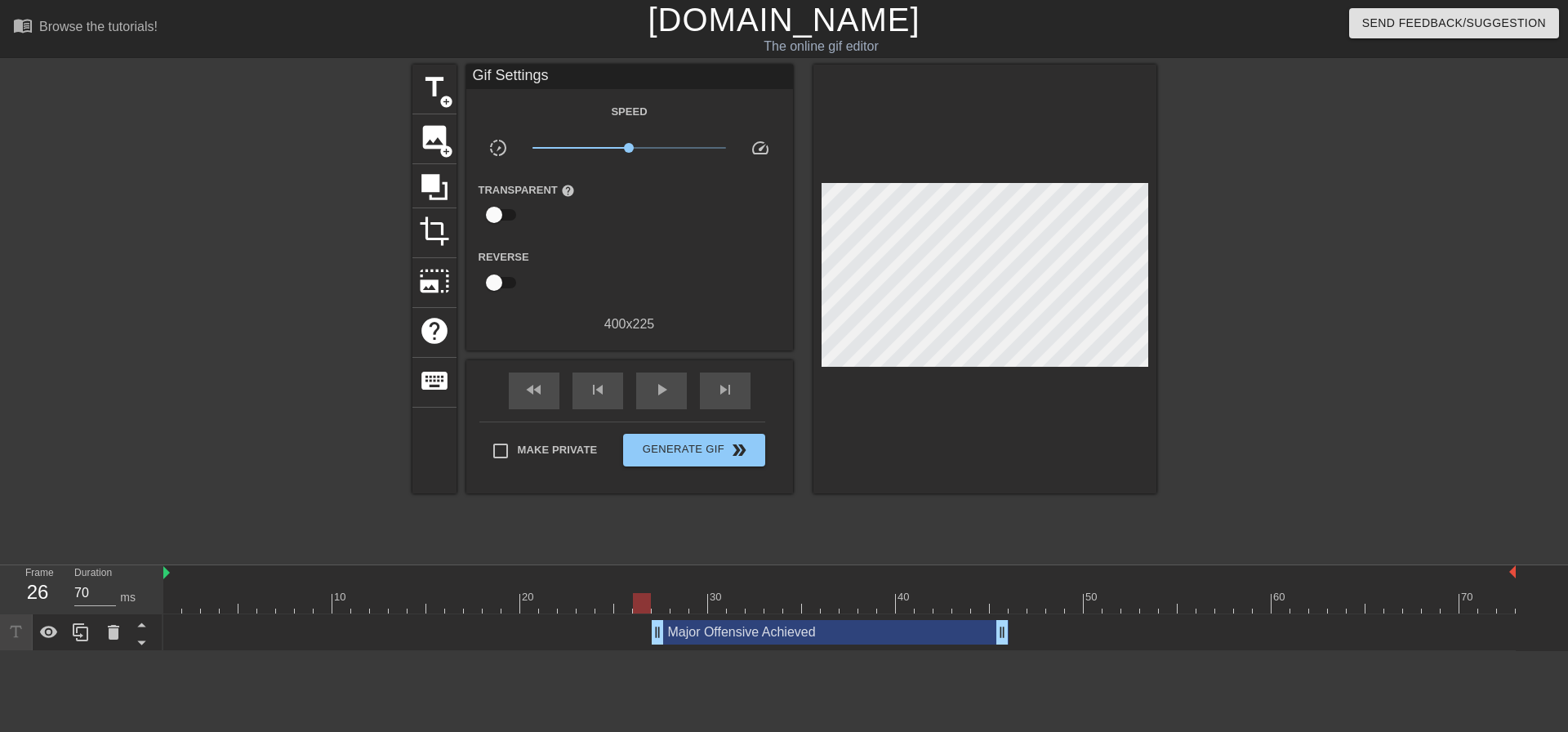
click at [1338, 253] on div at bounding box center [1298, 309] width 245 height 490
click at [504, 449] on input "Make Private" at bounding box center [500, 451] width 35 height 35
checkbox input "true"
click at [704, 449] on span "Generate Gif double_arrow" at bounding box center [693, 450] width 128 height 20
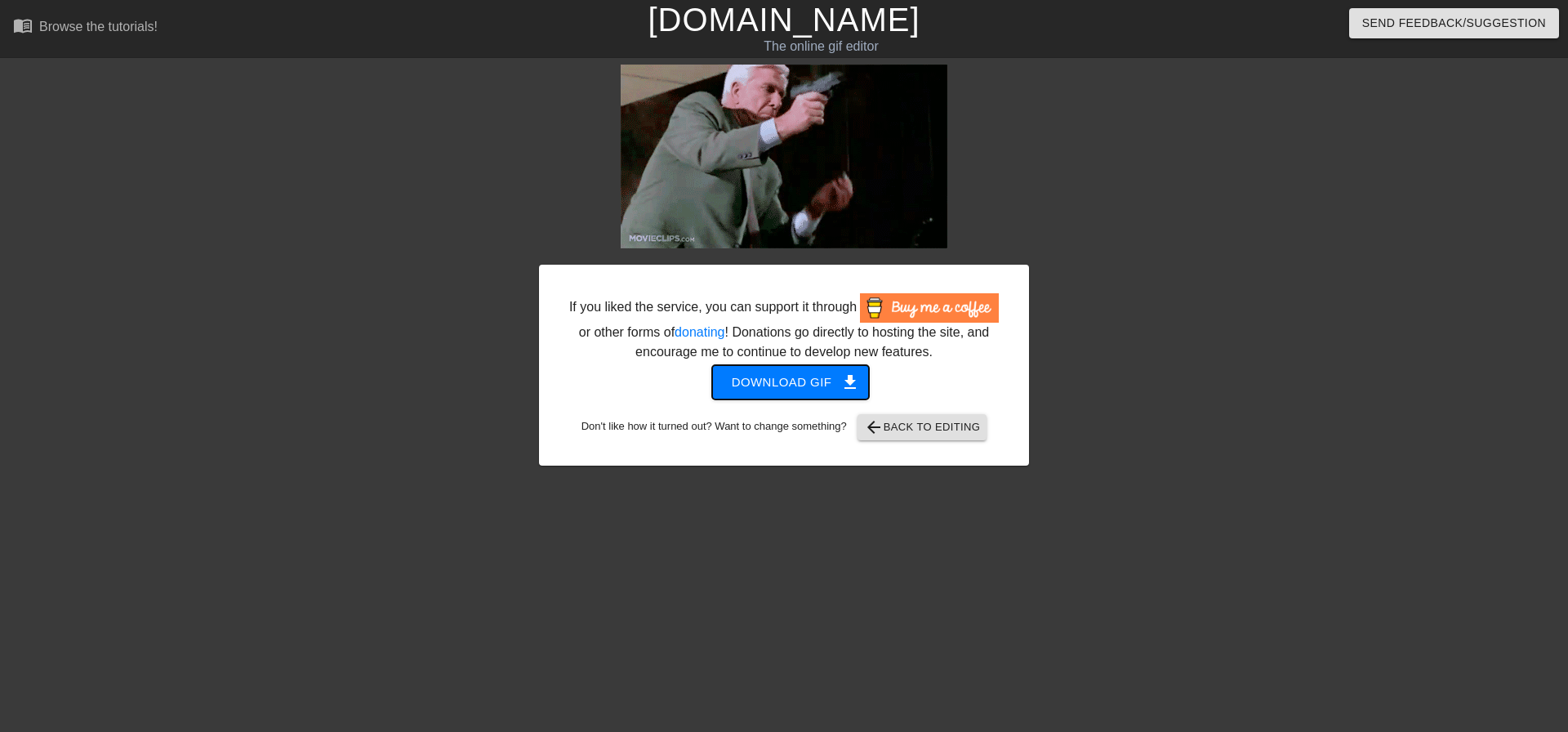
click at [796, 376] on span "Download gif get_app" at bounding box center [791, 382] width 119 height 21
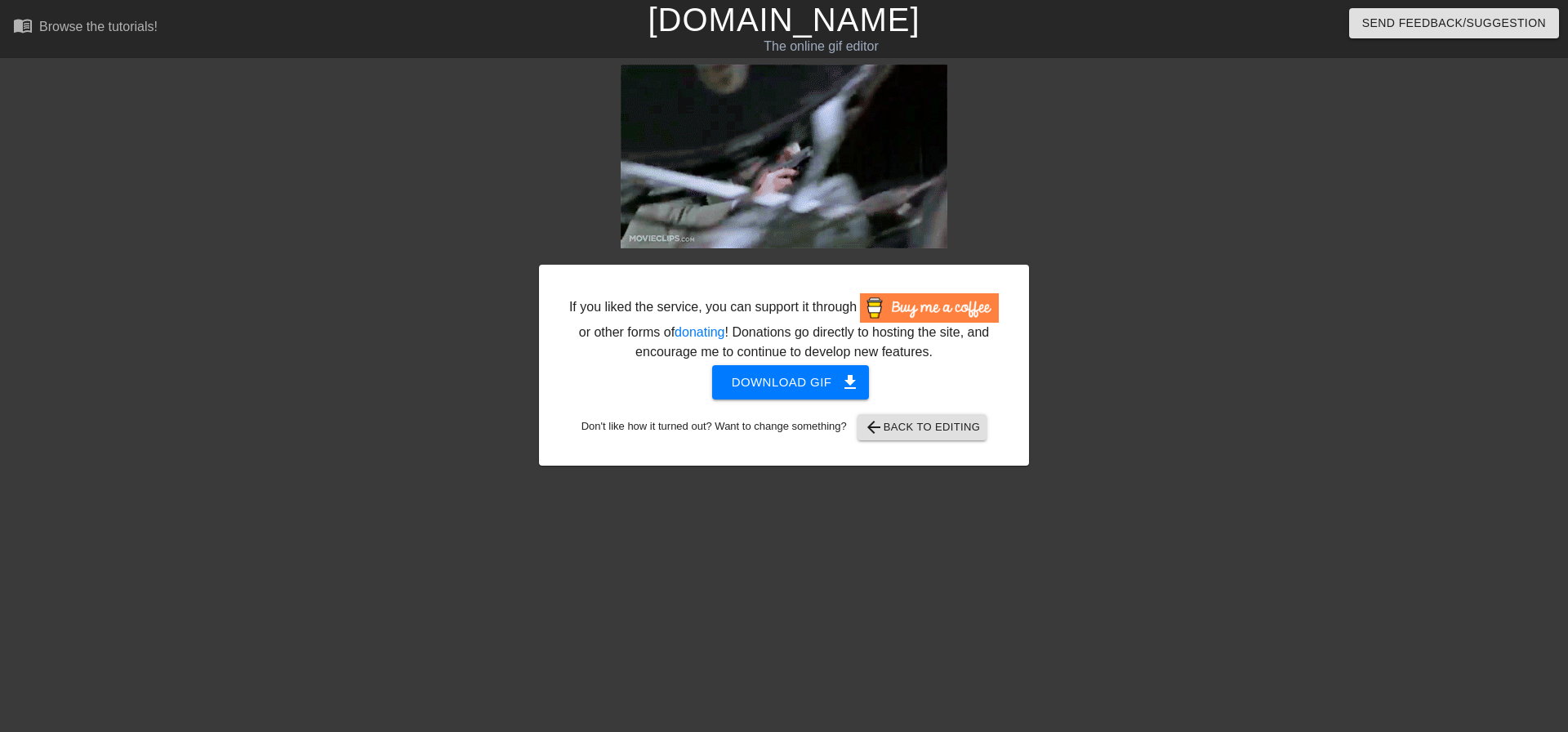
click at [1250, 226] on div at bounding box center [1171, 309] width 245 height 490
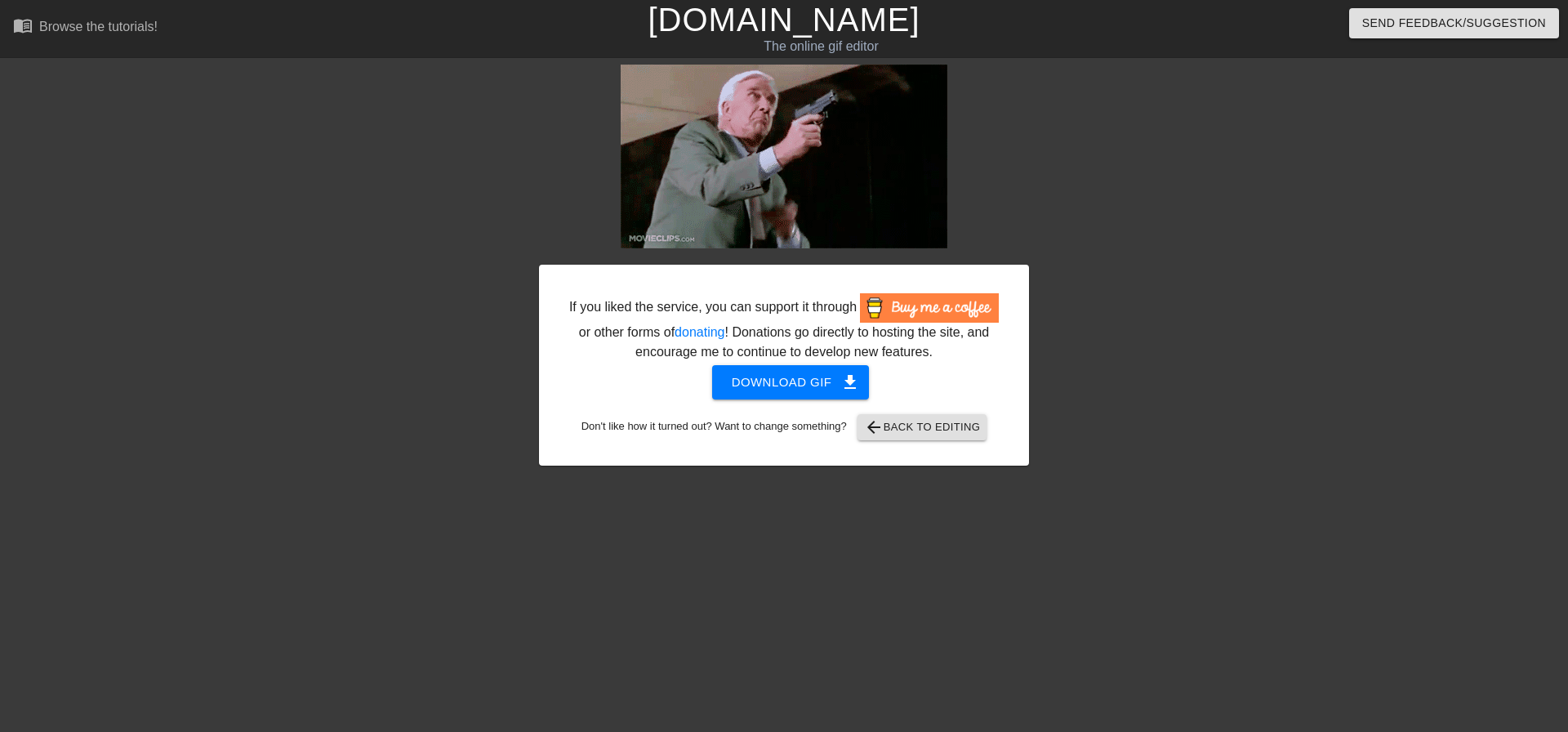
click at [1146, 213] on div at bounding box center [1171, 309] width 245 height 490
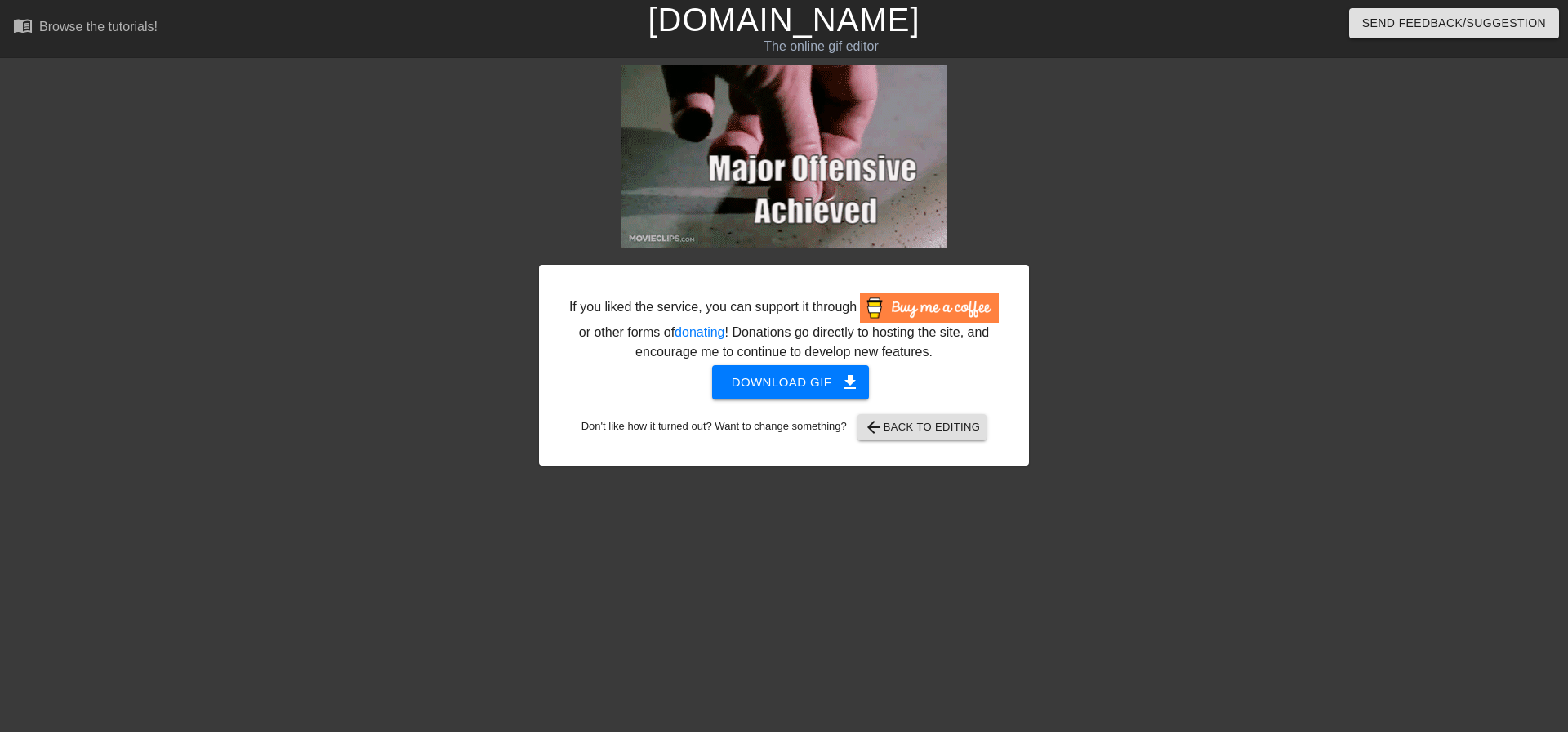
click at [1048, 168] on div "If you liked the service, you can support it through or other forms of donating…" at bounding box center [784, 309] width 1568 height 490
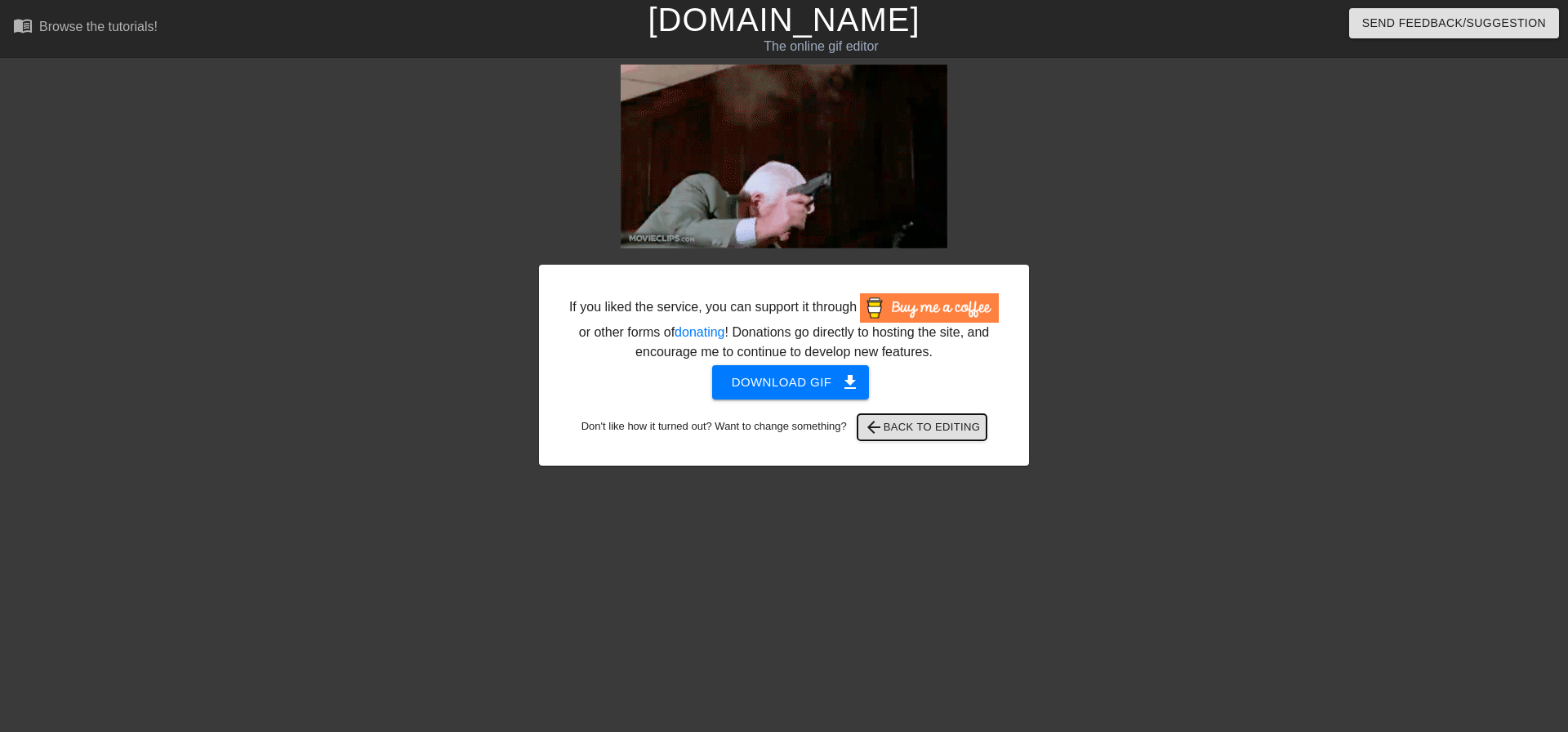
click at [909, 422] on span "arrow_back Back to Editing" at bounding box center [922, 427] width 117 height 20
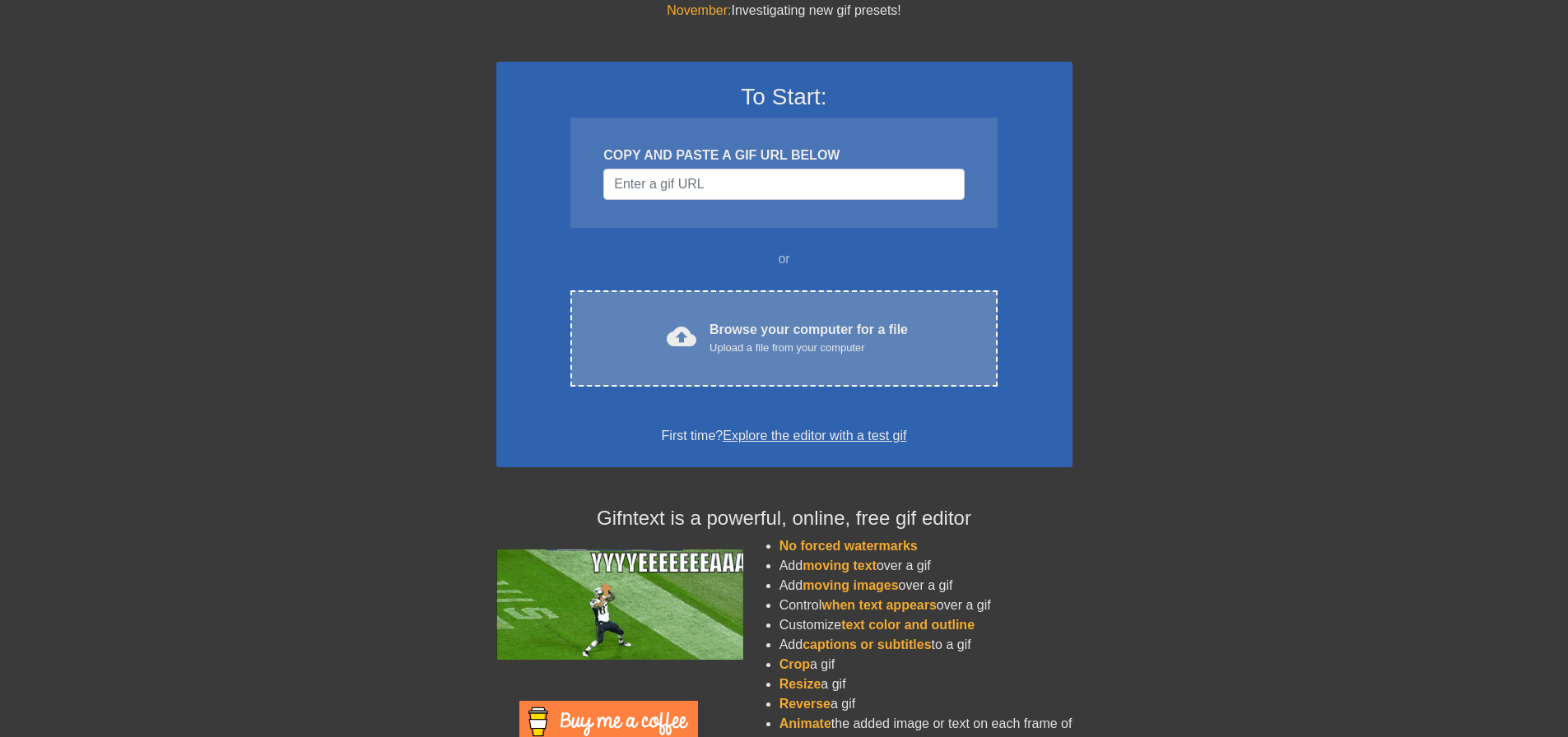
scroll to position [141, 0]
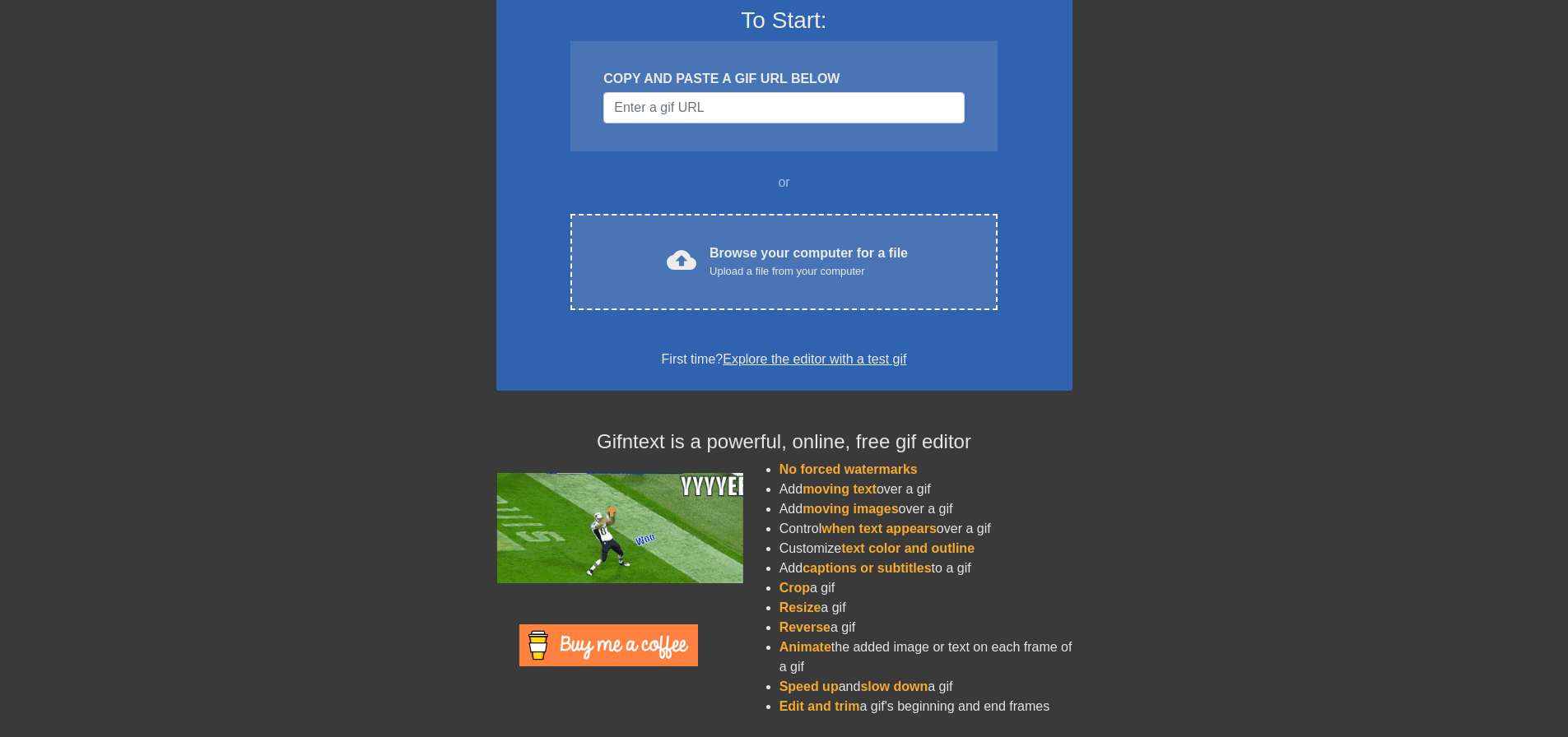
click at [803, 362] on link "Explore the editor with a test gif" at bounding box center [814, 359] width 183 height 14
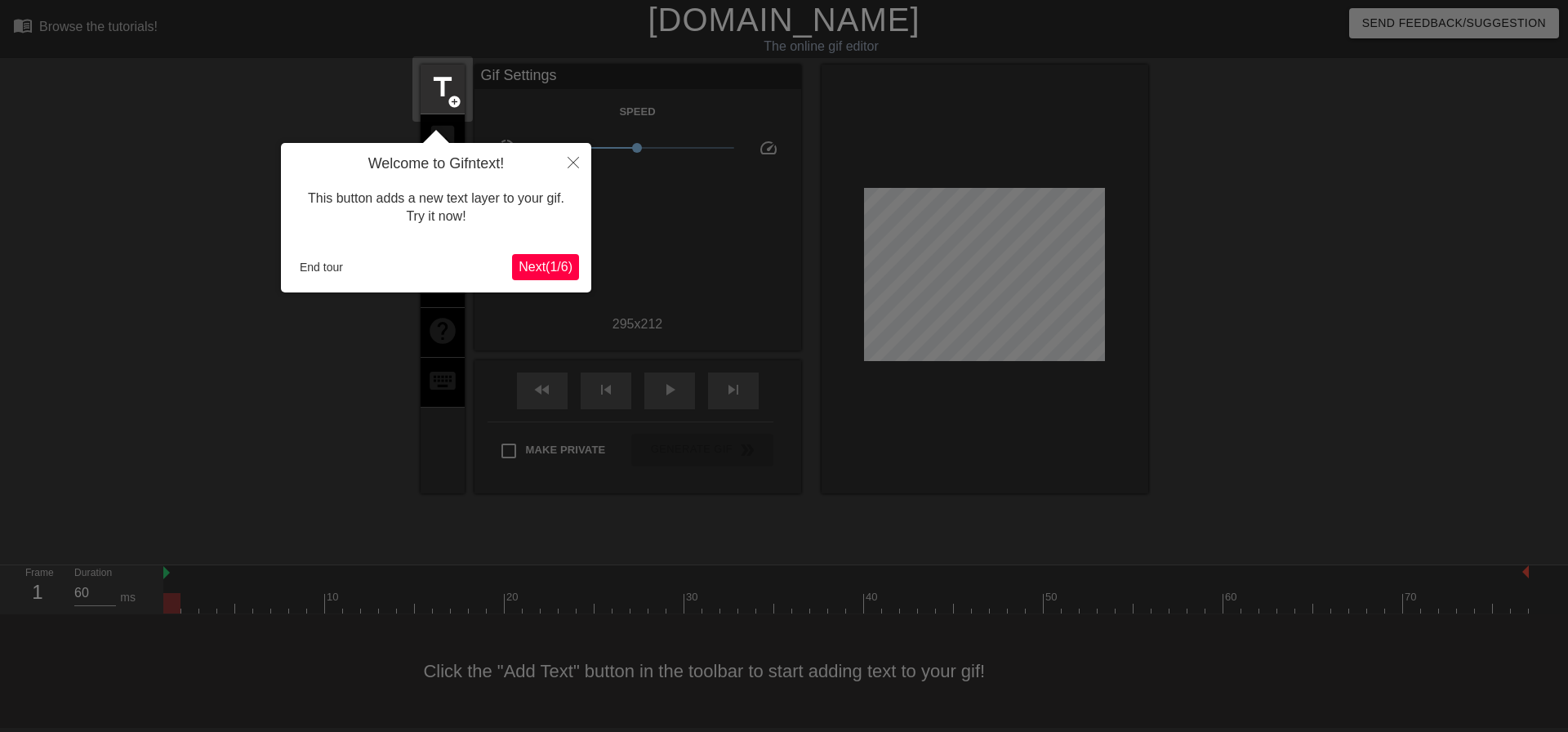
click at [535, 263] on span "Next ( 1 / 6 )" at bounding box center [546, 266] width 54 height 14
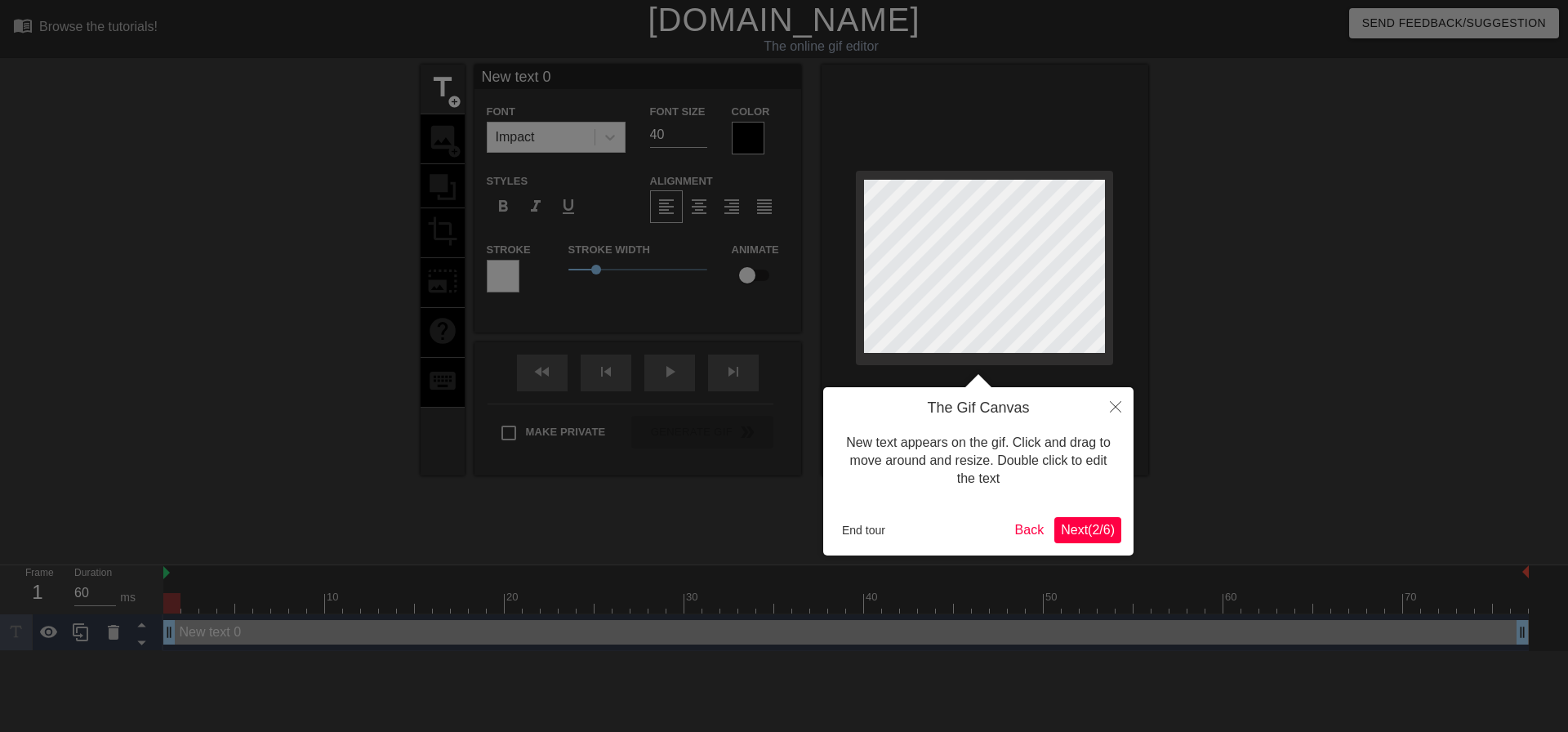
click at [1101, 527] on span "Next ( 2 / 6 )" at bounding box center [1088, 529] width 54 height 14
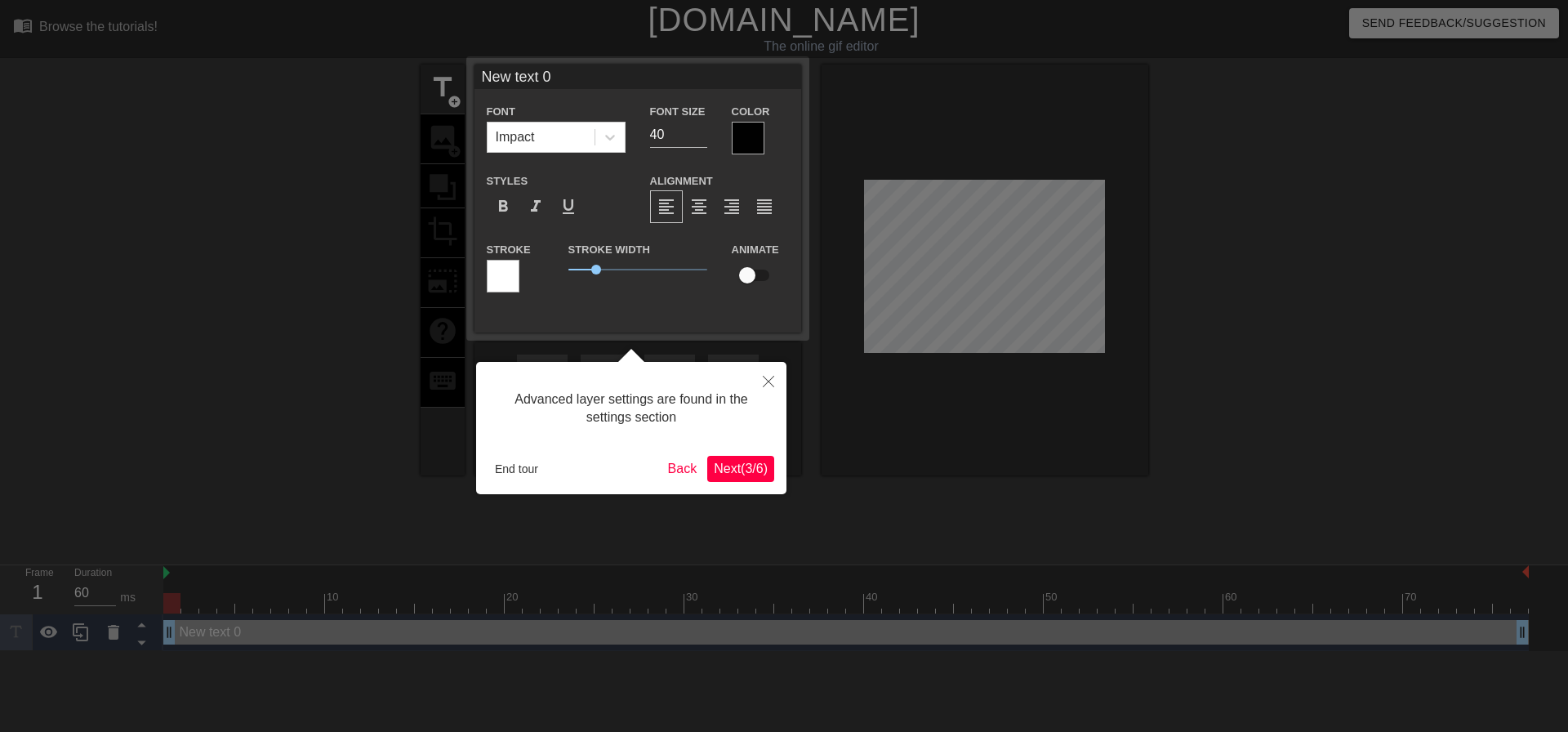
click at [739, 475] on span "Next ( 3 / 6 )" at bounding box center [741, 468] width 54 height 14
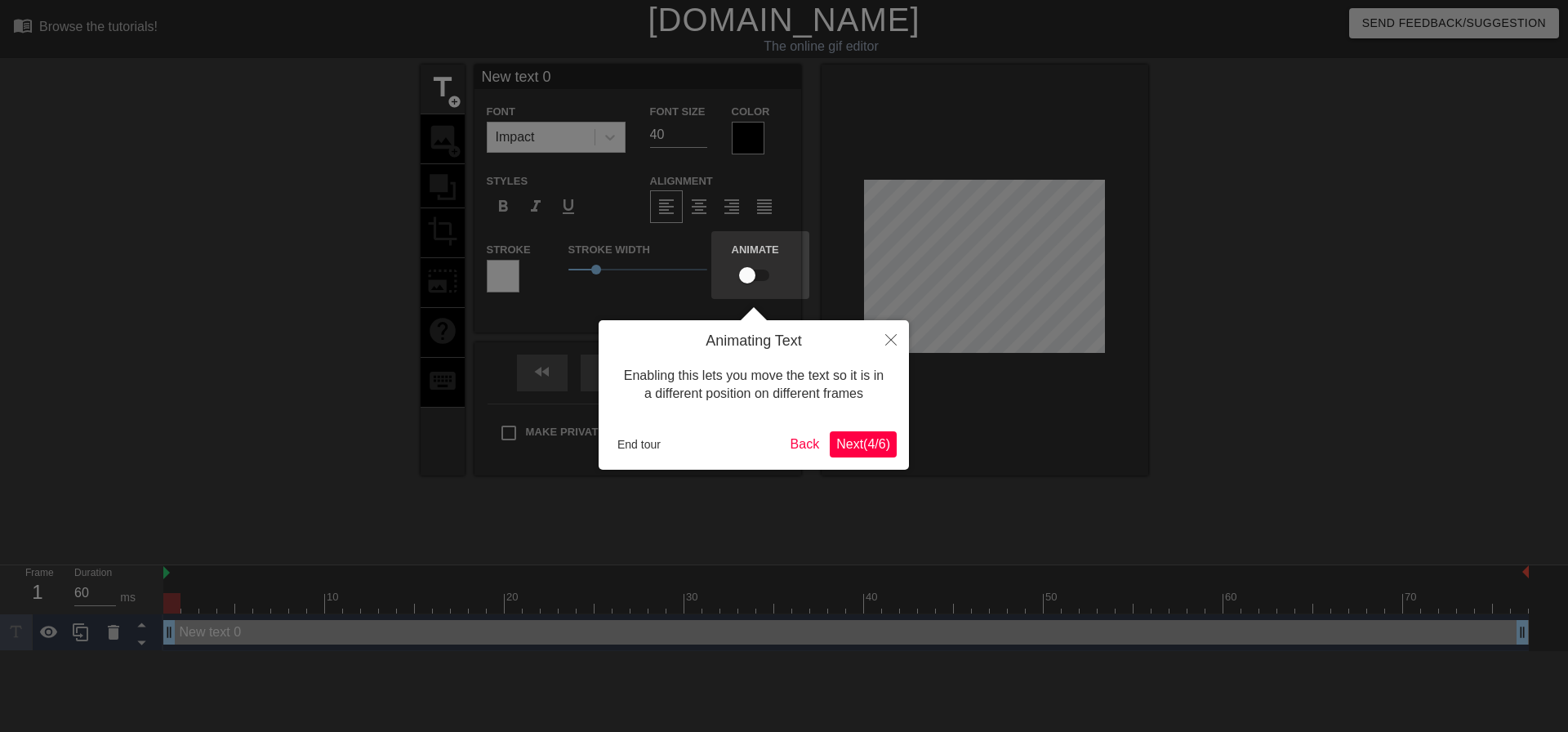
click at [853, 454] on button "Next ( 4 / 6 )" at bounding box center [863, 444] width 67 height 26
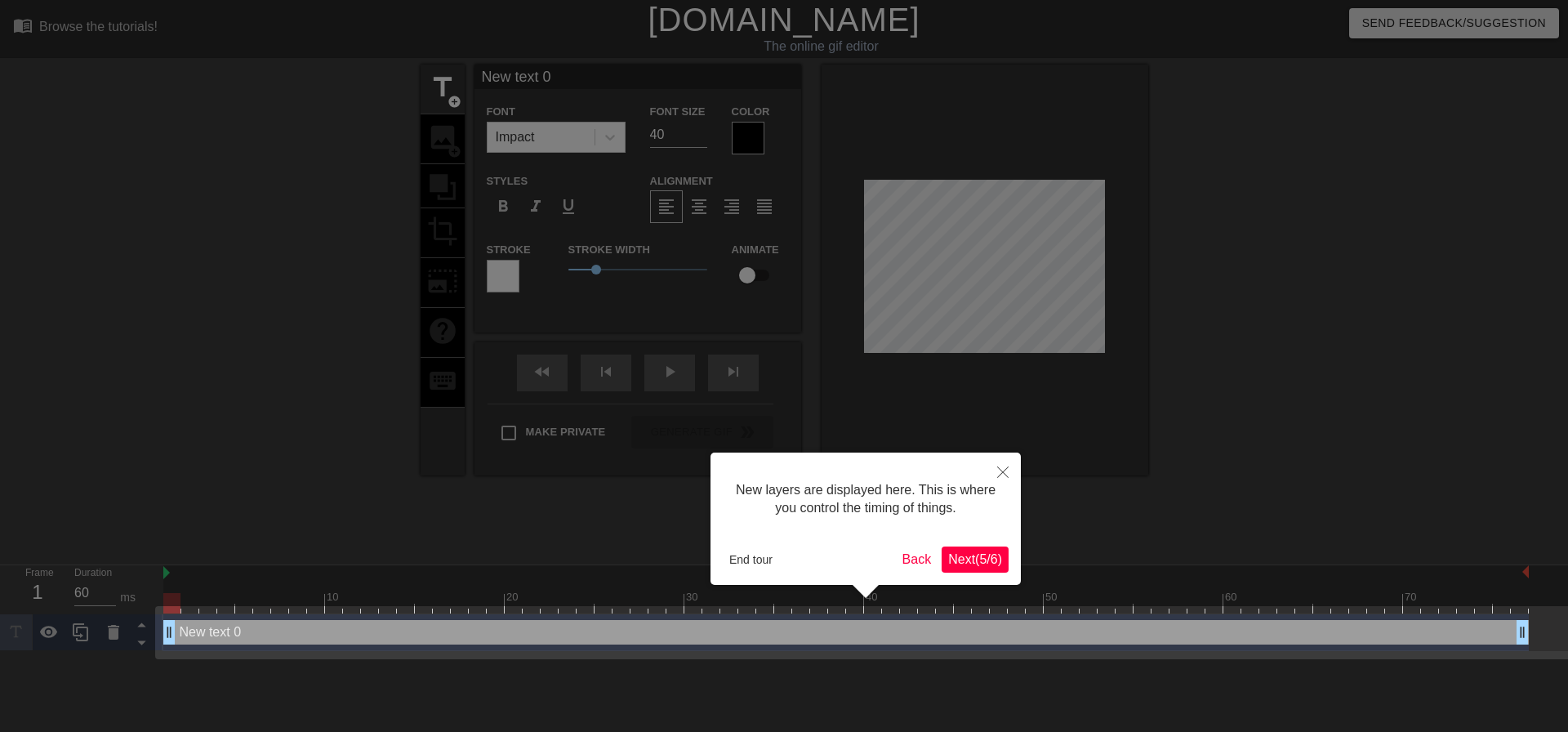
click at [980, 565] on span "Next ( 5 / 6 )" at bounding box center [975, 559] width 54 height 14
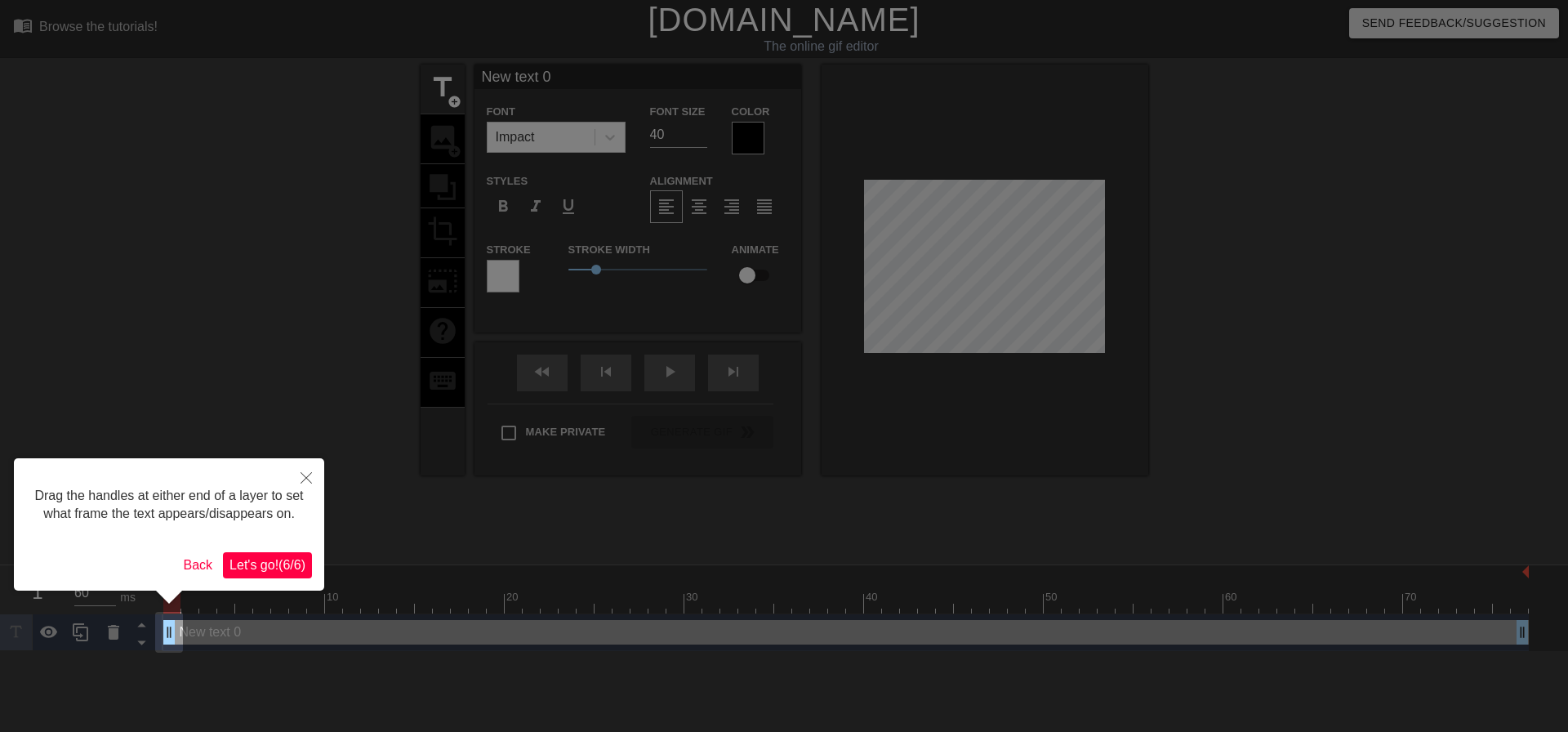
click at [287, 564] on span "Let's go! ( 6 / 6 )" at bounding box center [267, 565] width 76 height 14
